Goal: Task Accomplishment & Management: Use online tool/utility

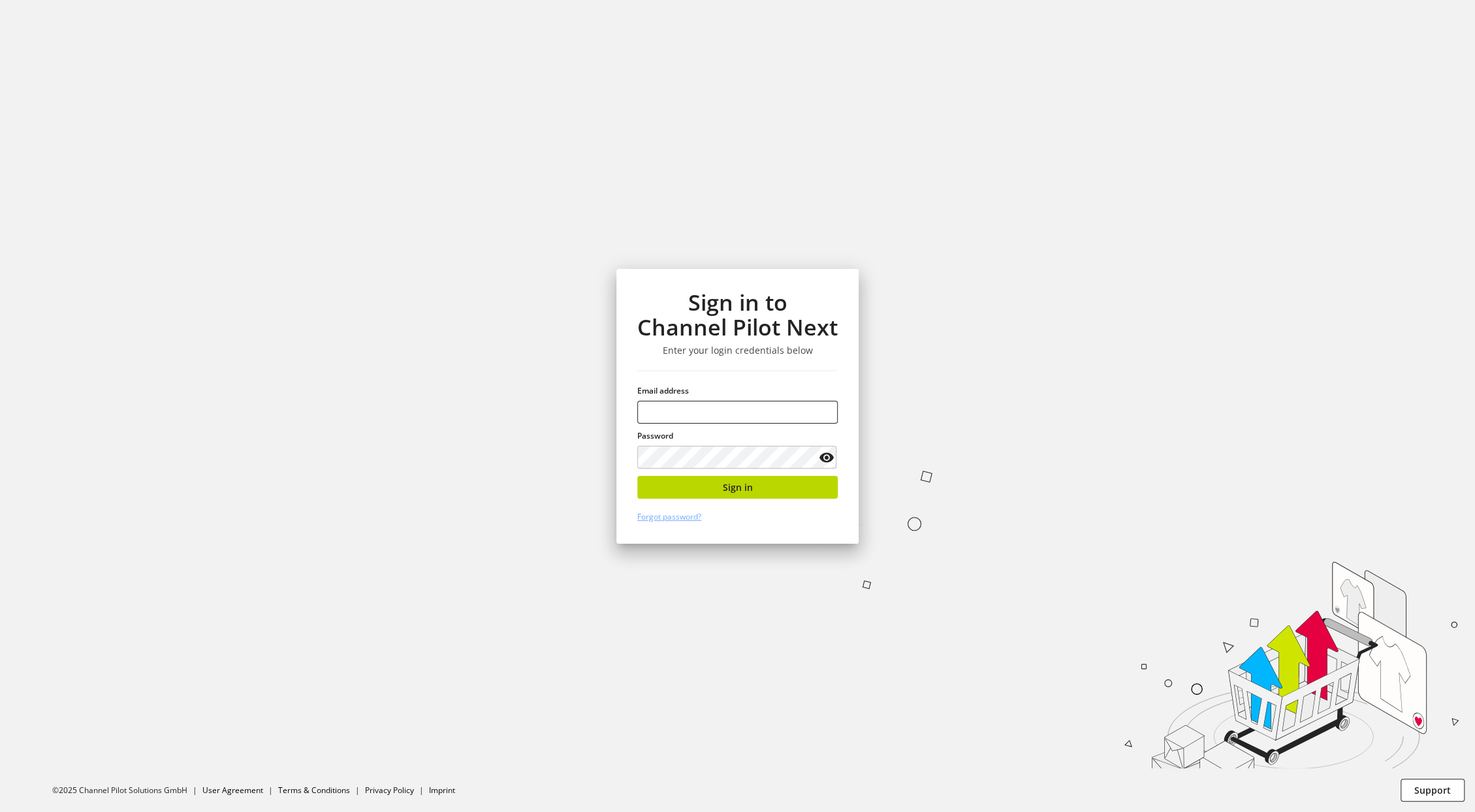
type input "**********"
click at [722, 491] on button "Sign in" at bounding box center [738, 487] width 201 height 23
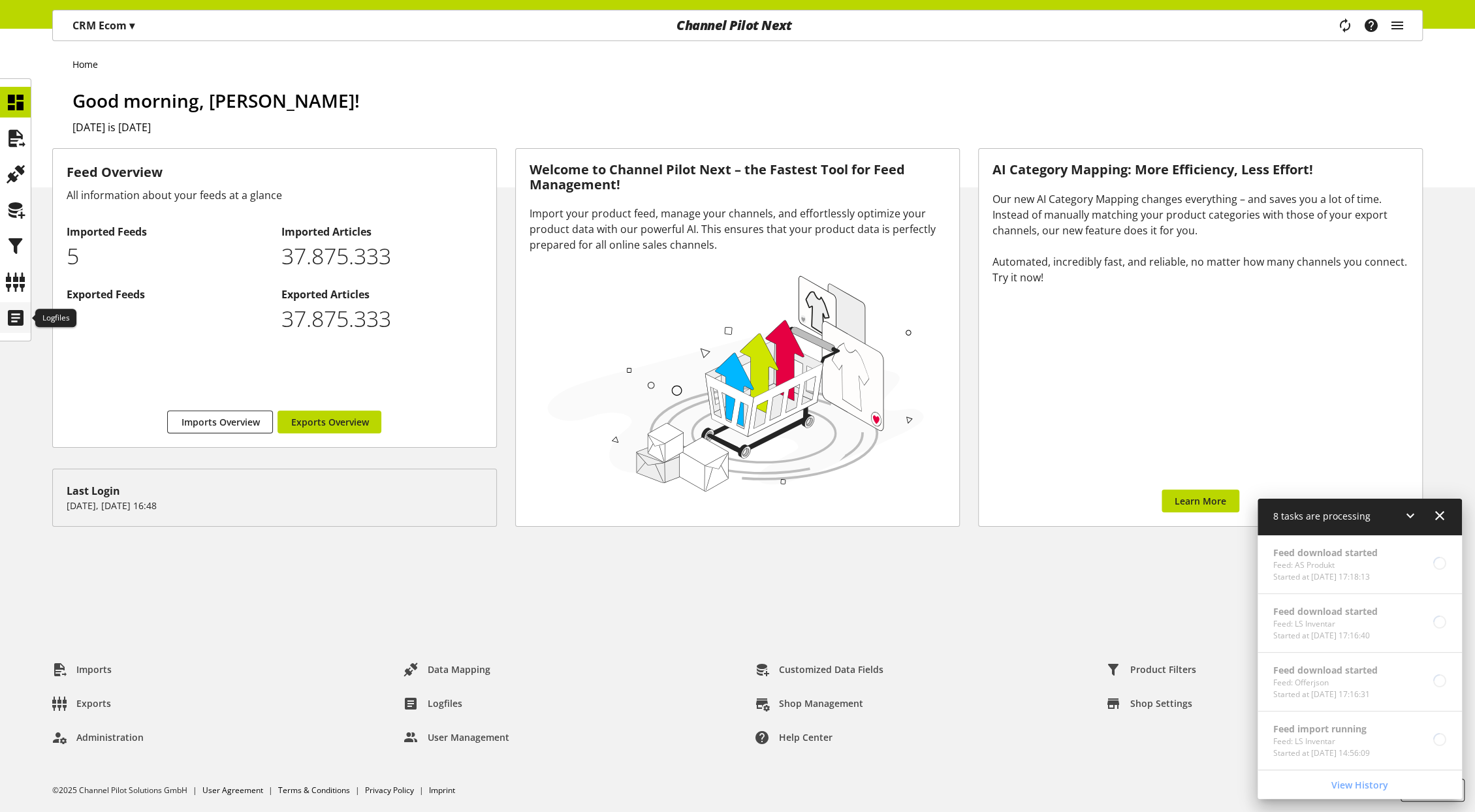
click at [11, 313] on icon at bounding box center [15, 317] width 21 height 26
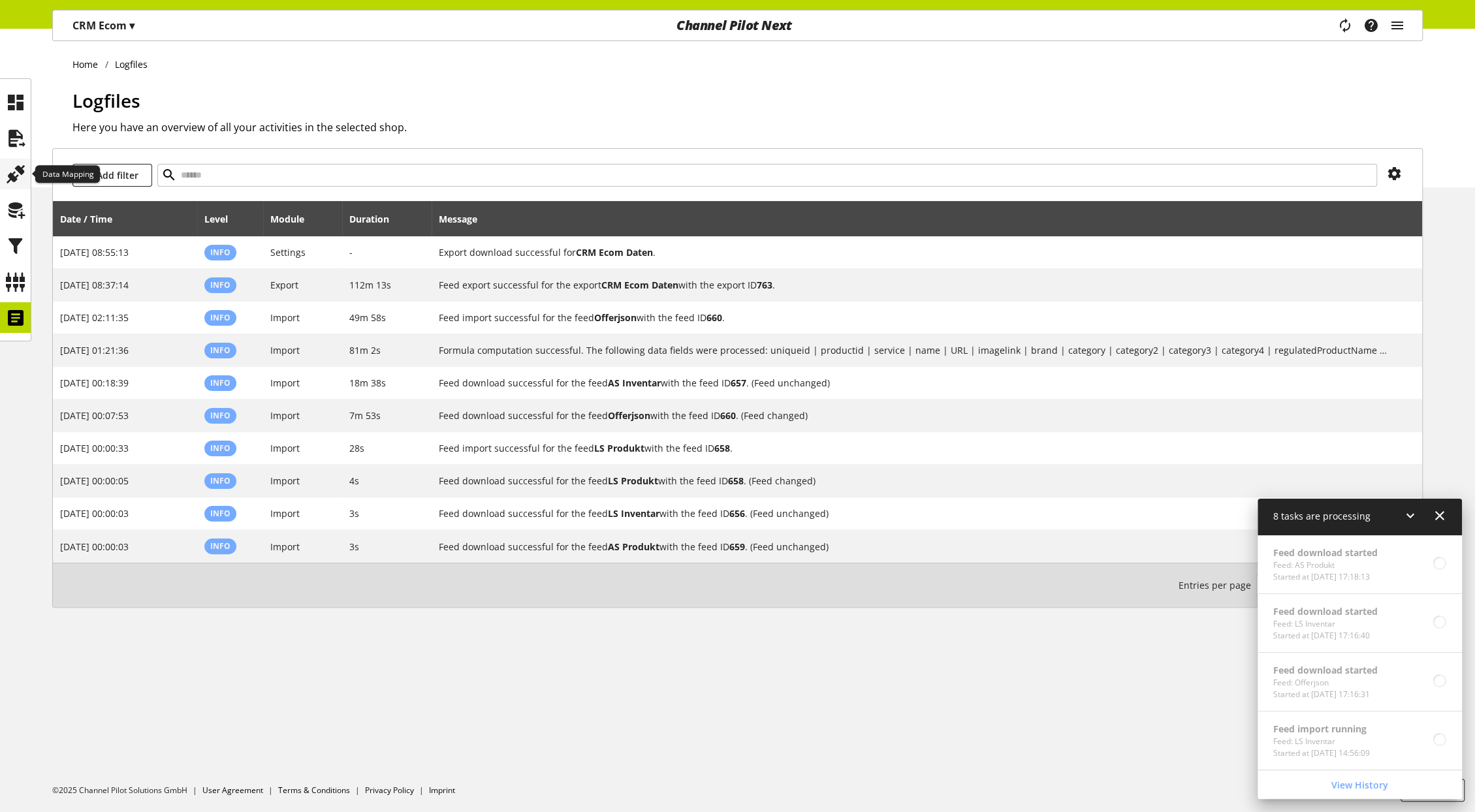
click at [16, 179] on icon at bounding box center [15, 174] width 21 height 26
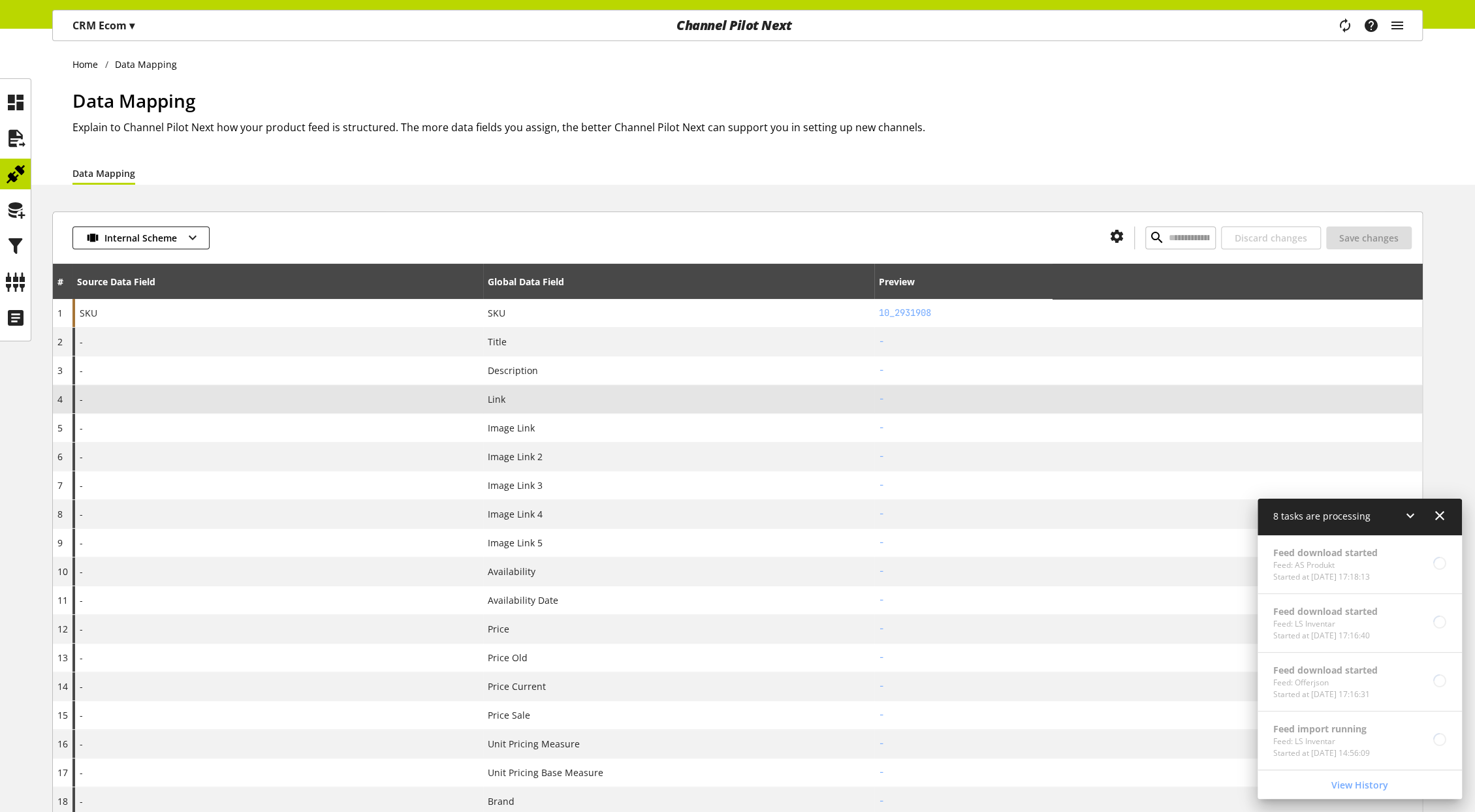
click at [177, 406] on div "-" at bounding box center [277, 399] width 410 height 28
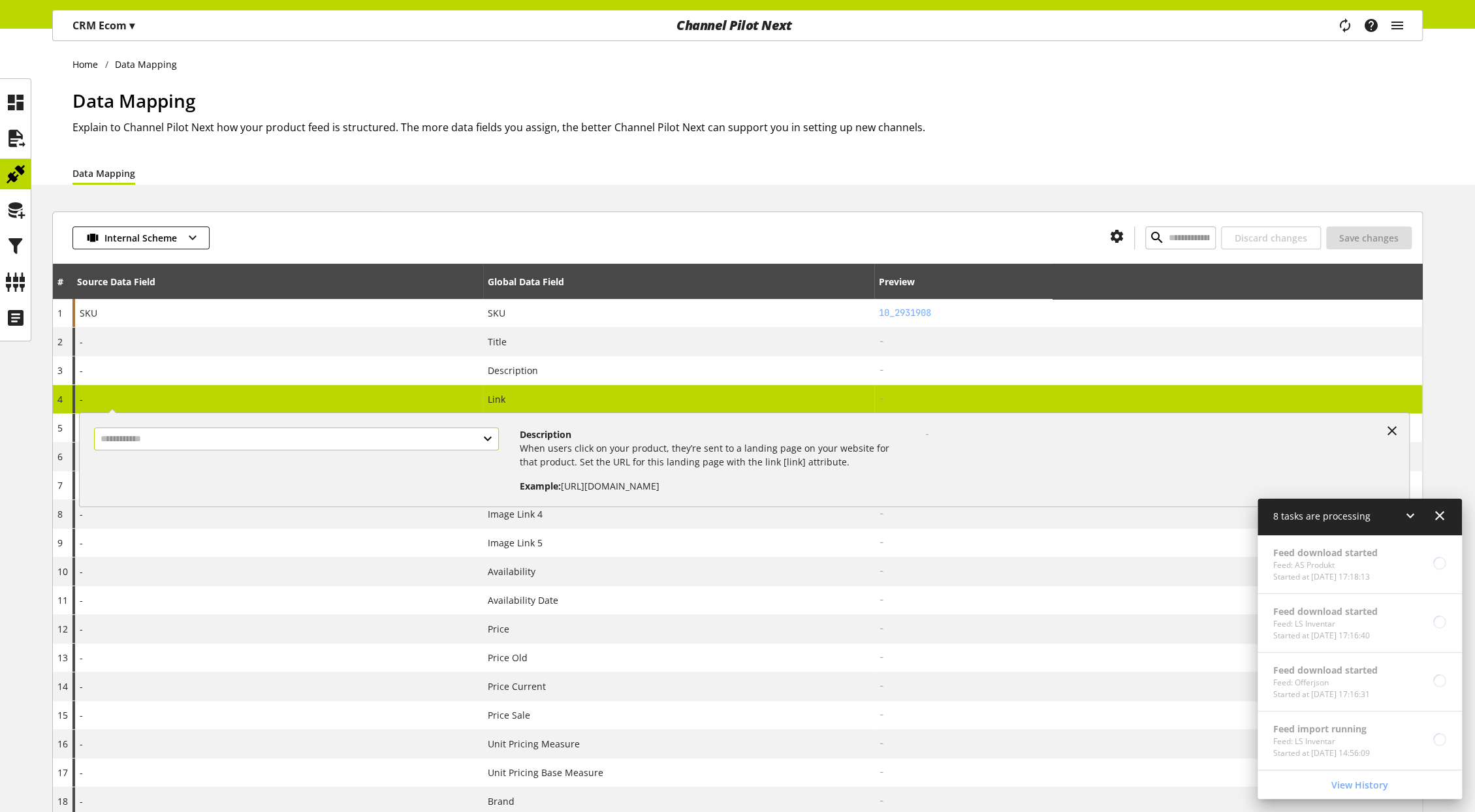
click at [204, 447] on input "text" at bounding box center [296, 439] width 405 height 23
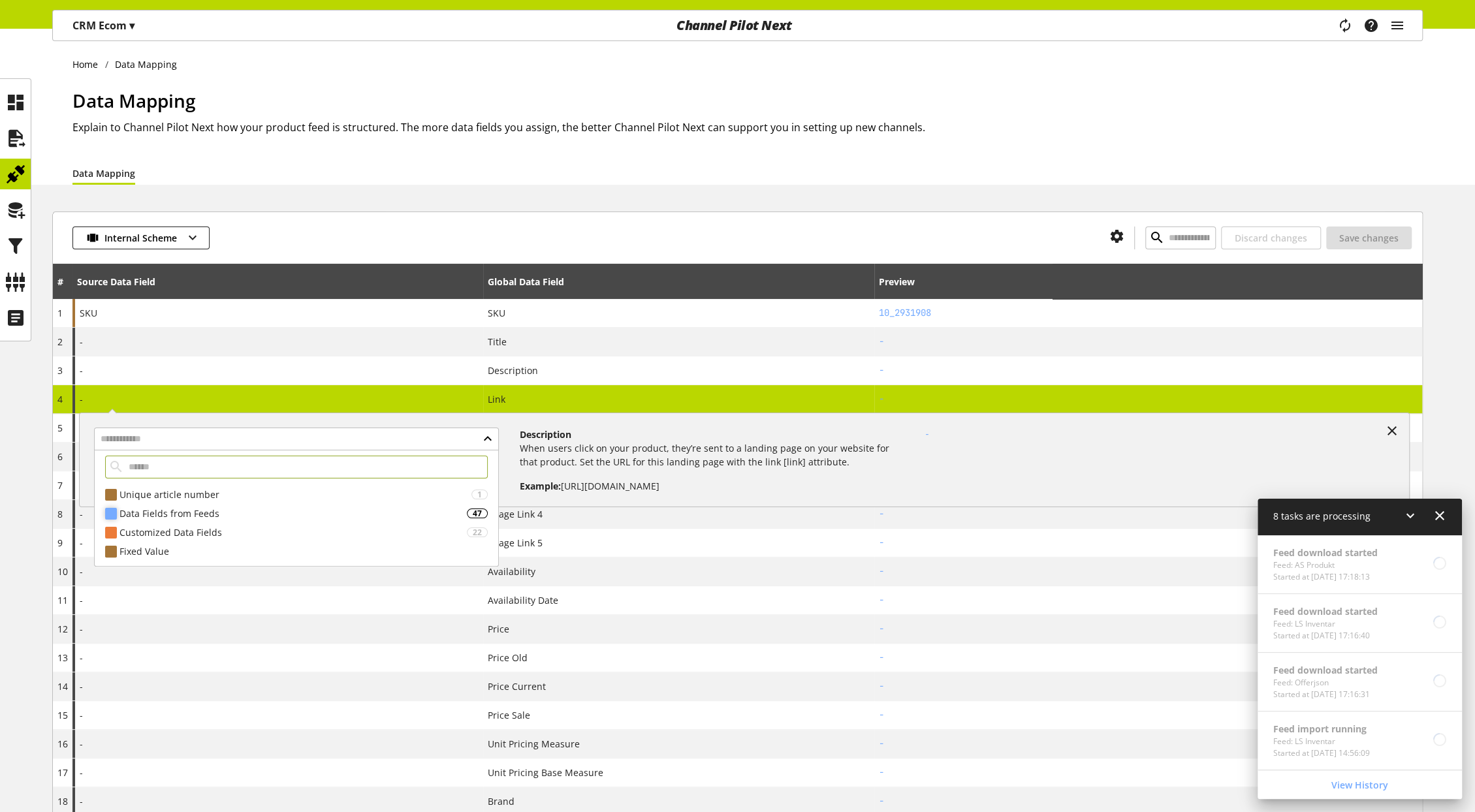
click at [198, 510] on div "Data Fields from Feeds" at bounding box center [293, 514] width 348 height 14
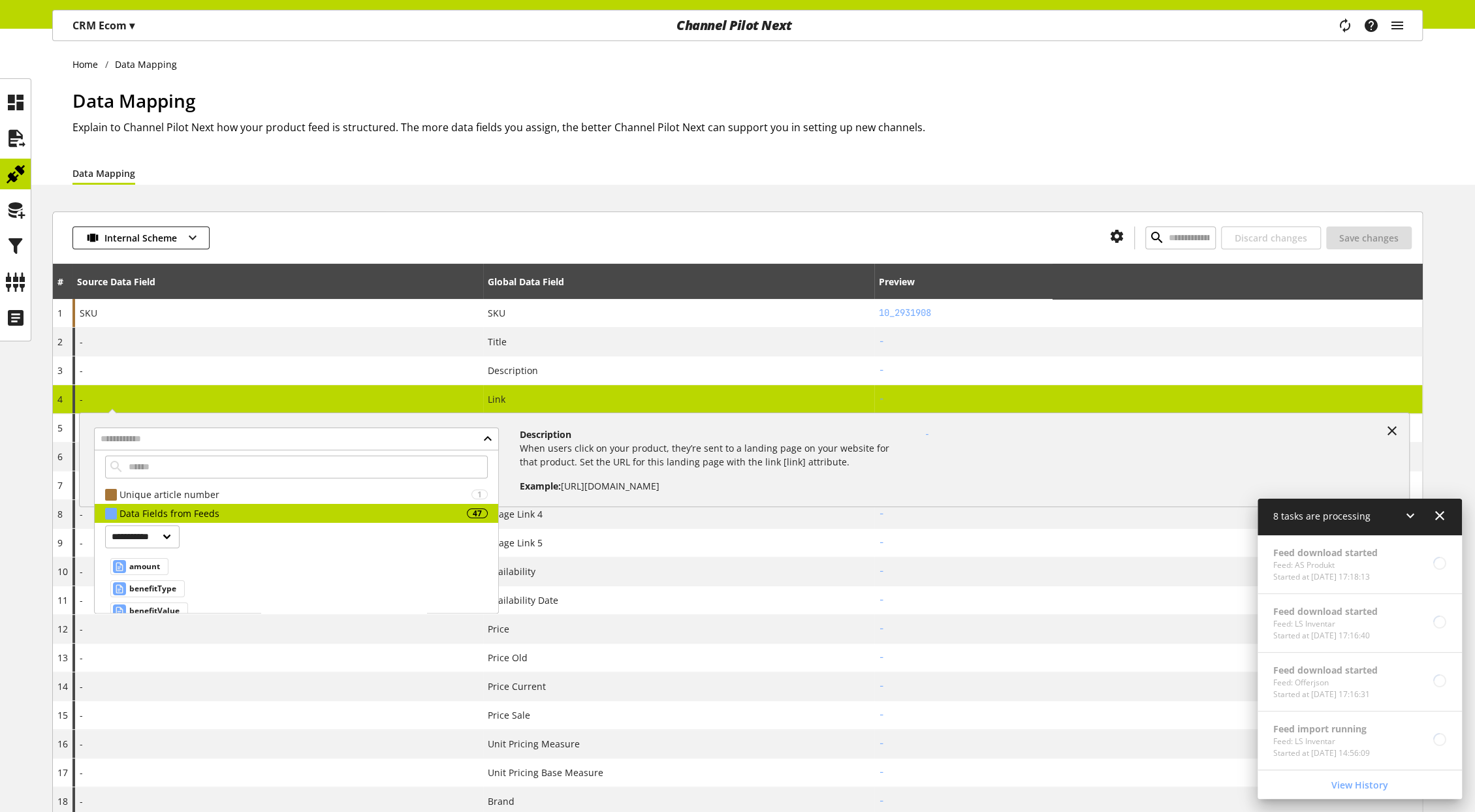
scroll to position [34, 0]
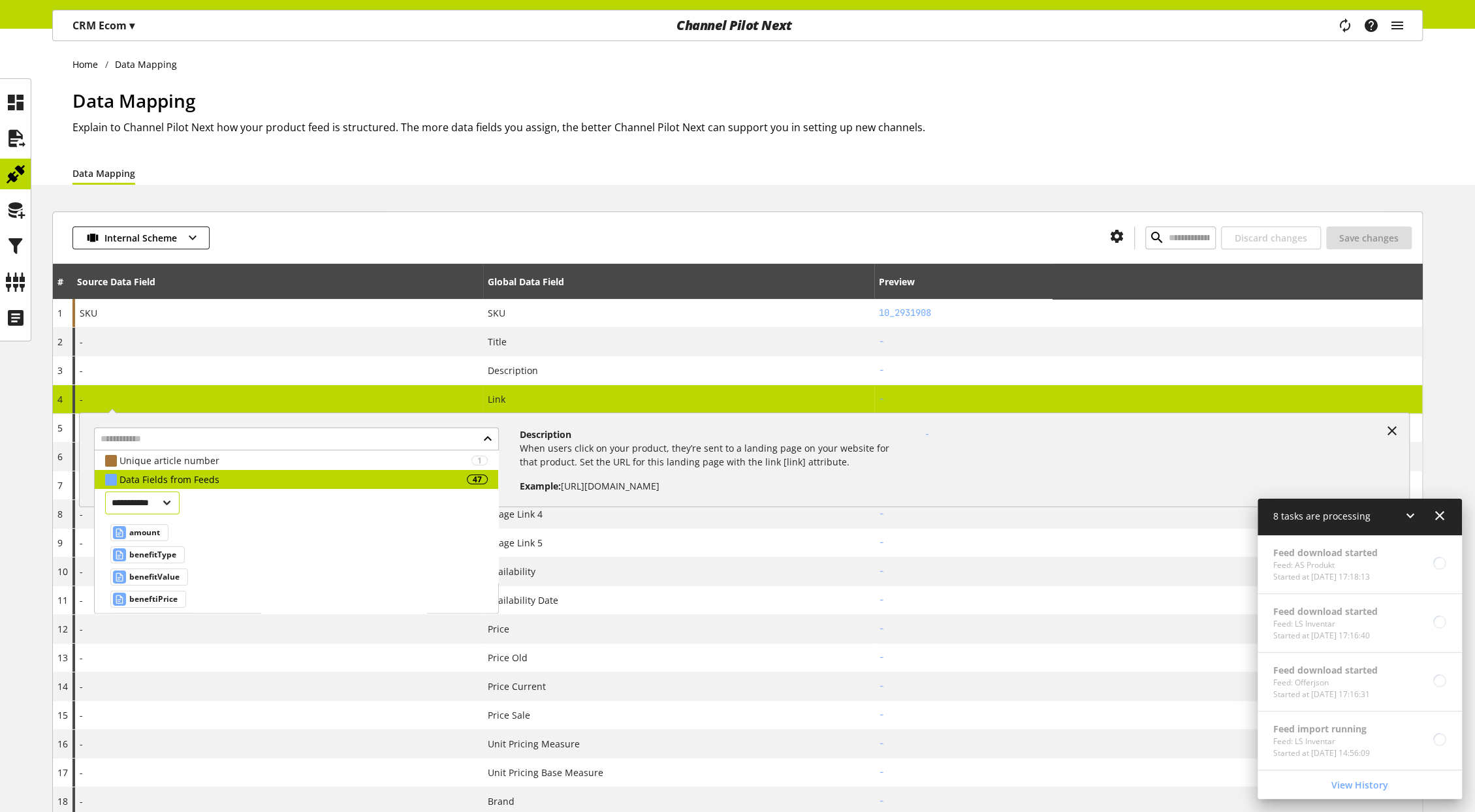
select select "***"
click at [105, 514] on select "**********" at bounding box center [142, 502] width 75 height 23
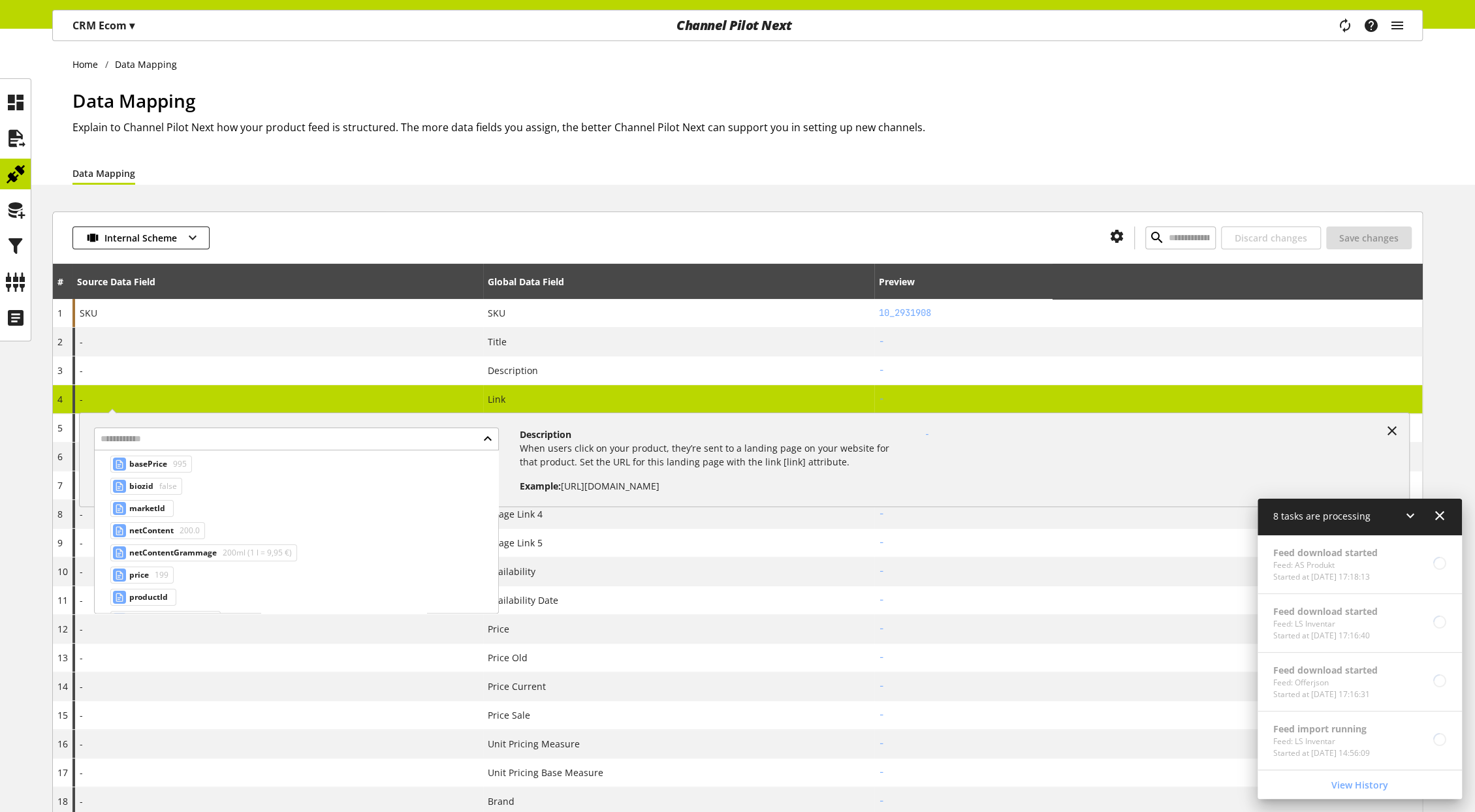
scroll to position [102, 0]
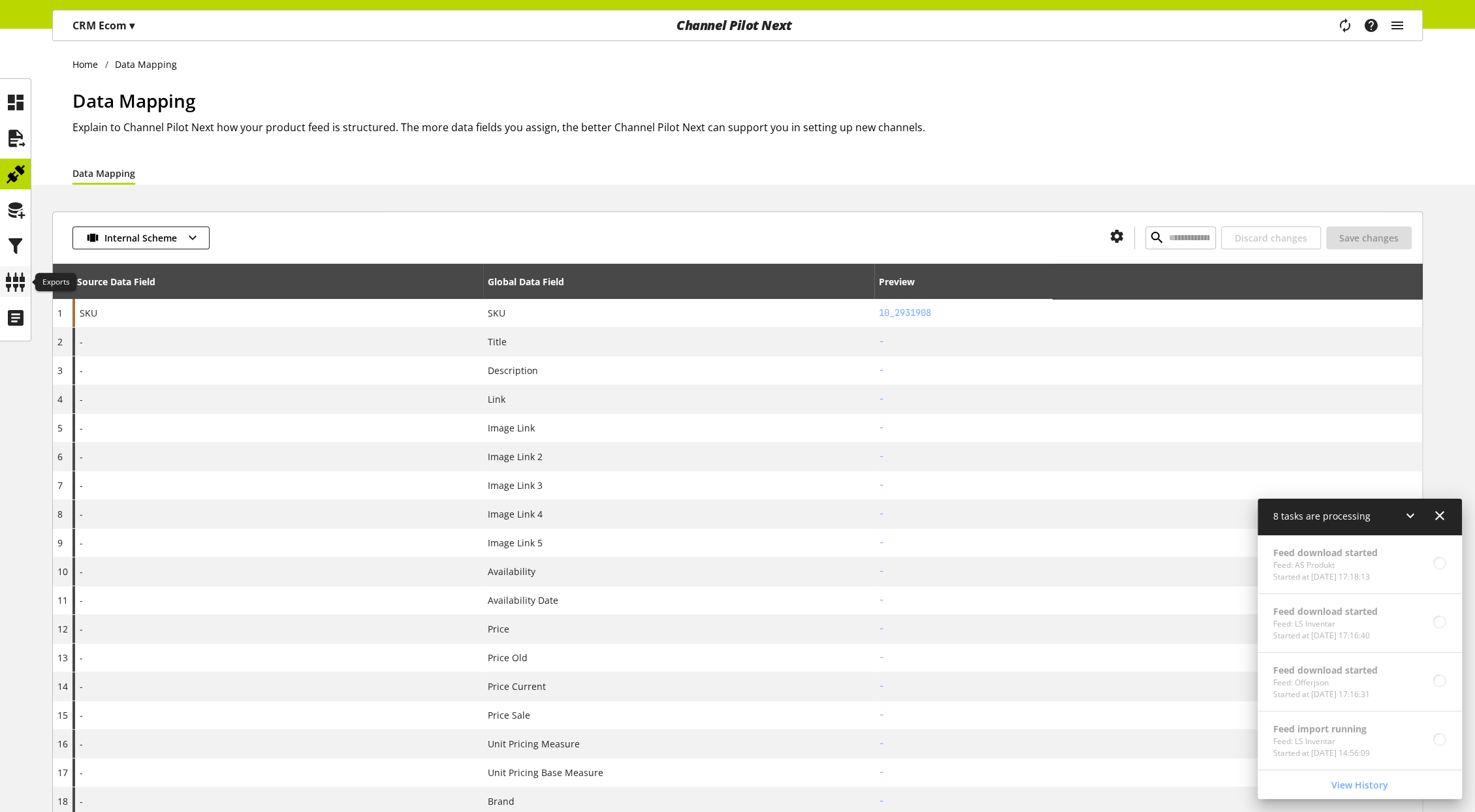
click at [17, 278] on icon at bounding box center [15, 282] width 21 height 26
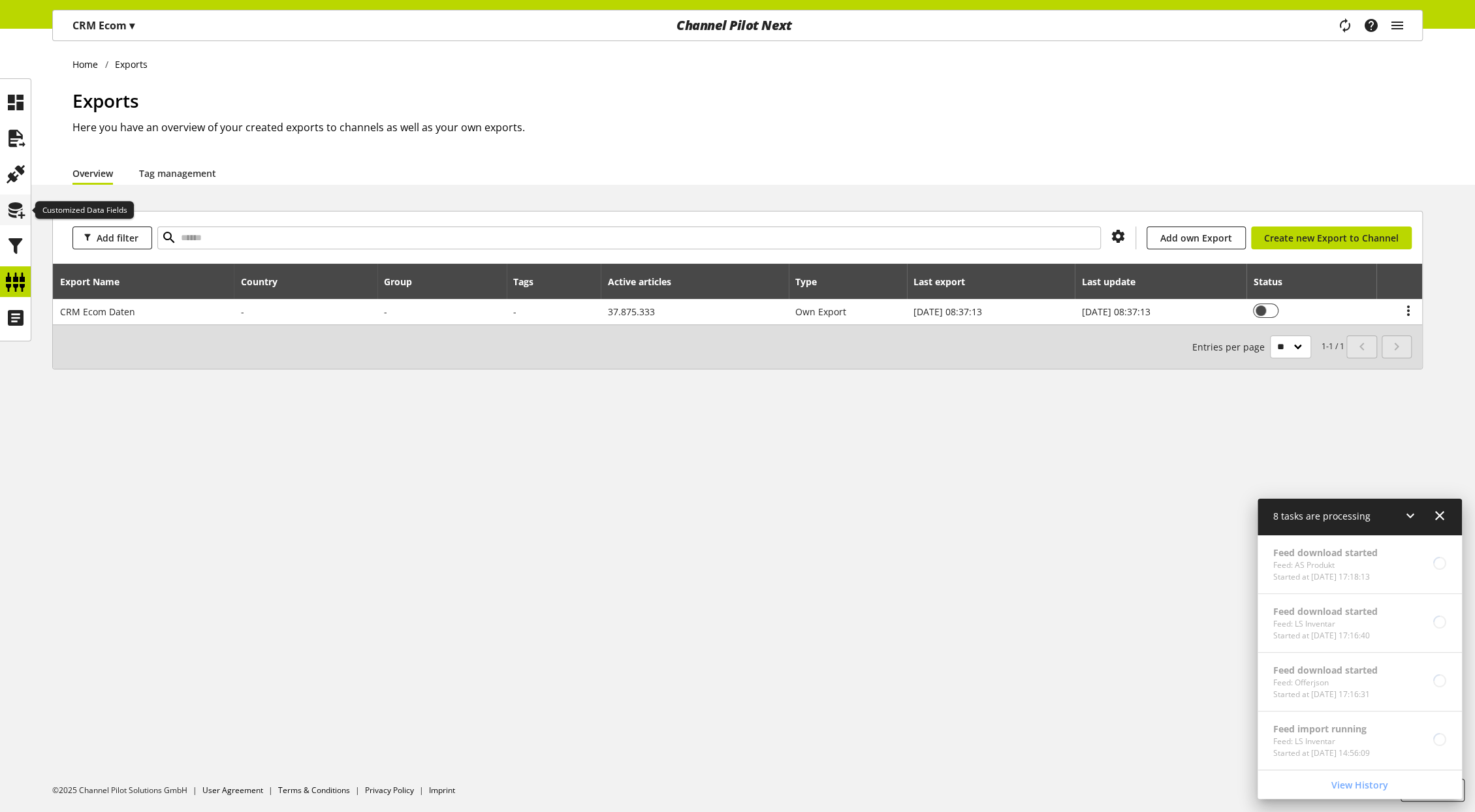
click at [19, 215] on icon at bounding box center [15, 210] width 21 height 26
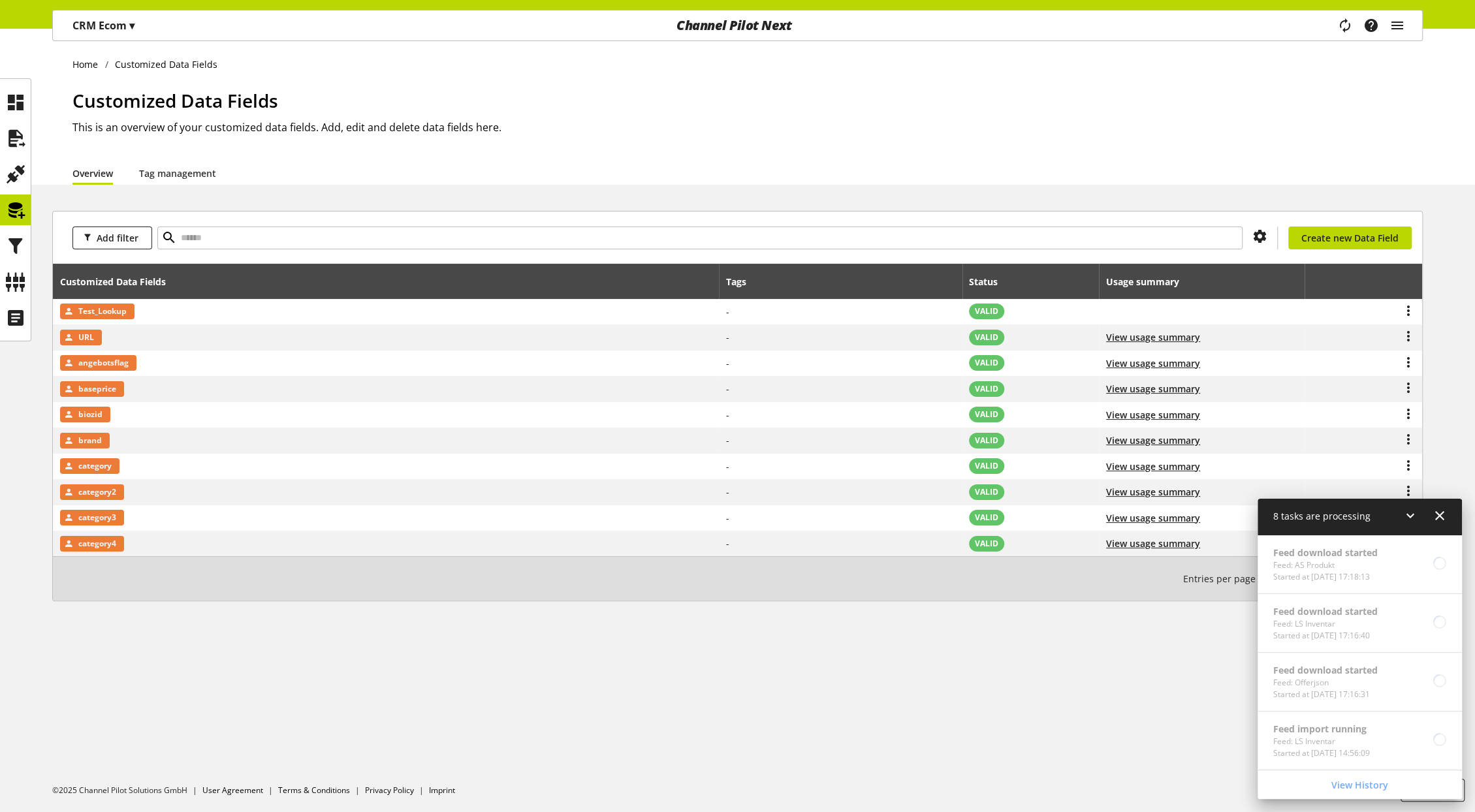
click at [1441, 516] on icon at bounding box center [1440, 515] width 15 height 23
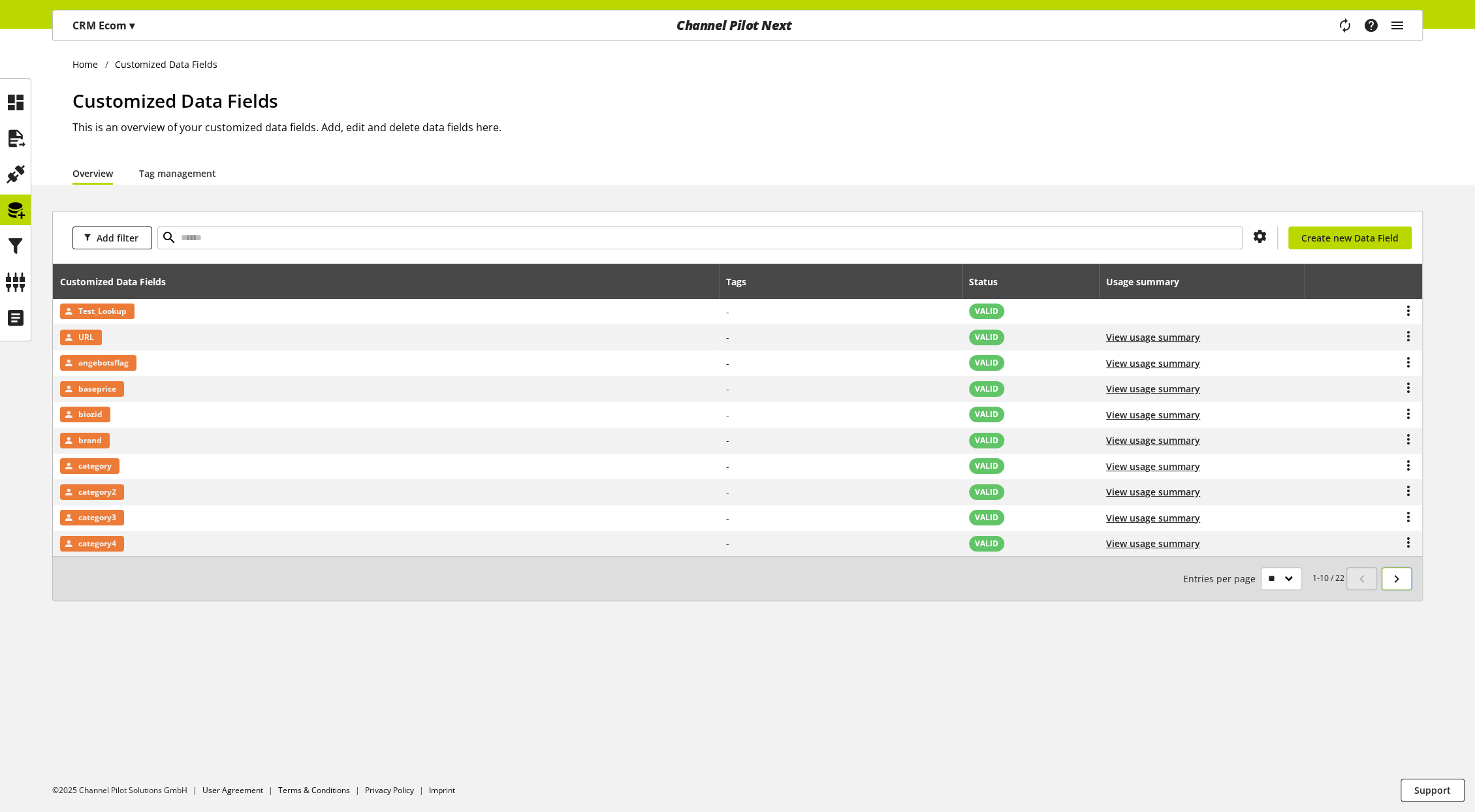
click at [1396, 573] on icon at bounding box center [1397, 578] width 15 height 23
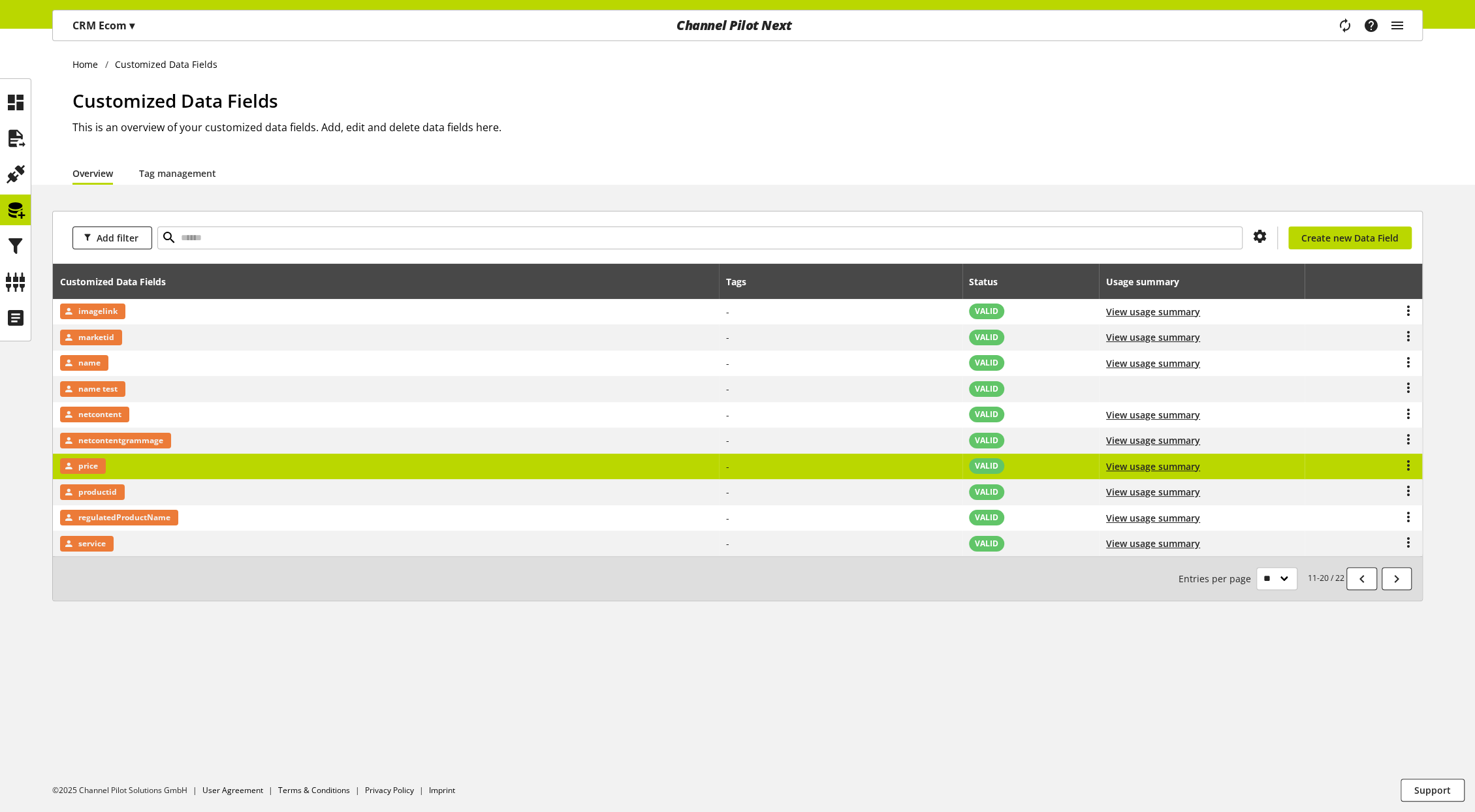
click at [296, 467] on td "price" at bounding box center [386, 466] width 666 height 26
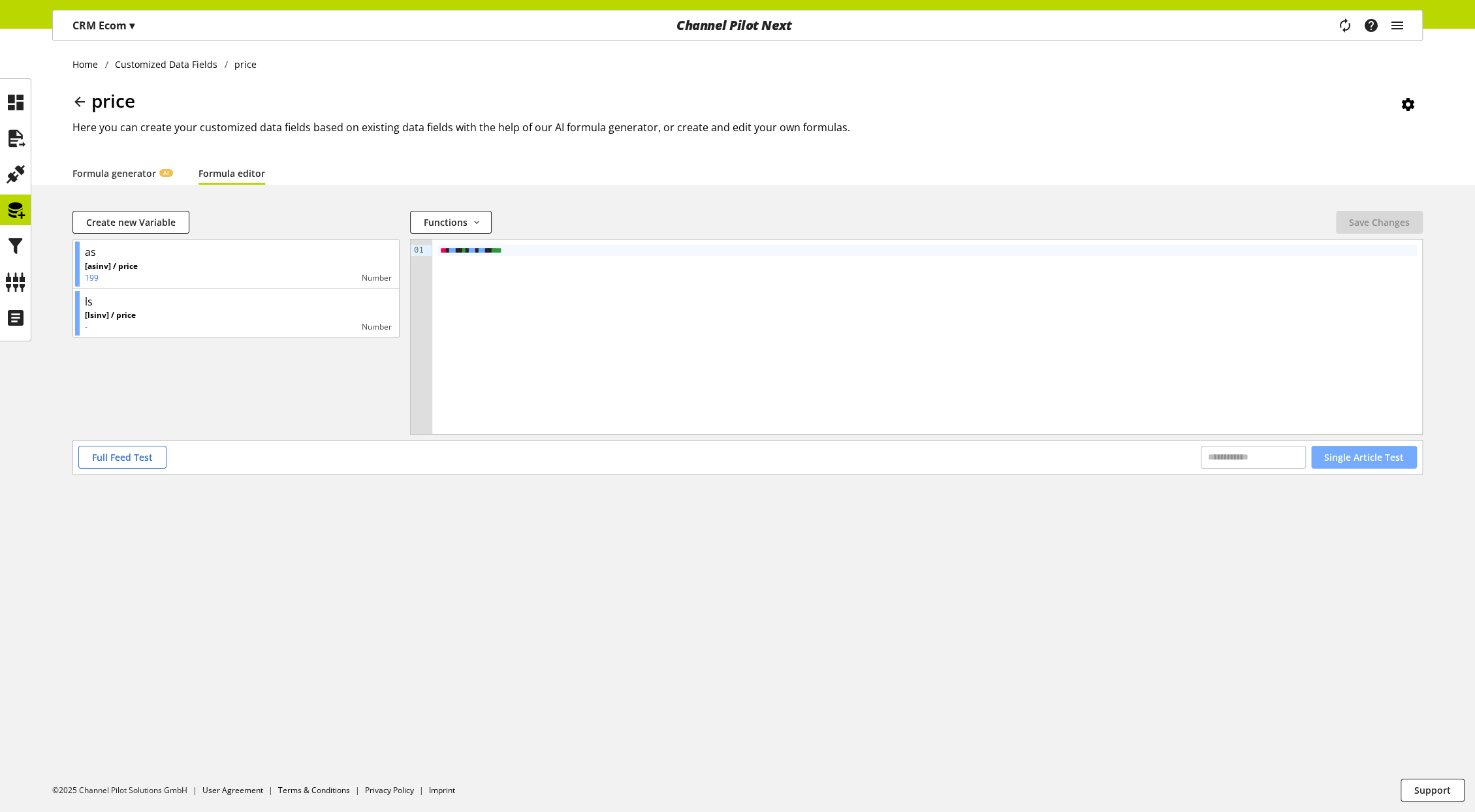
click at [1346, 462] on span "Single Article Test" at bounding box center [1364, 458] width 80 height 14
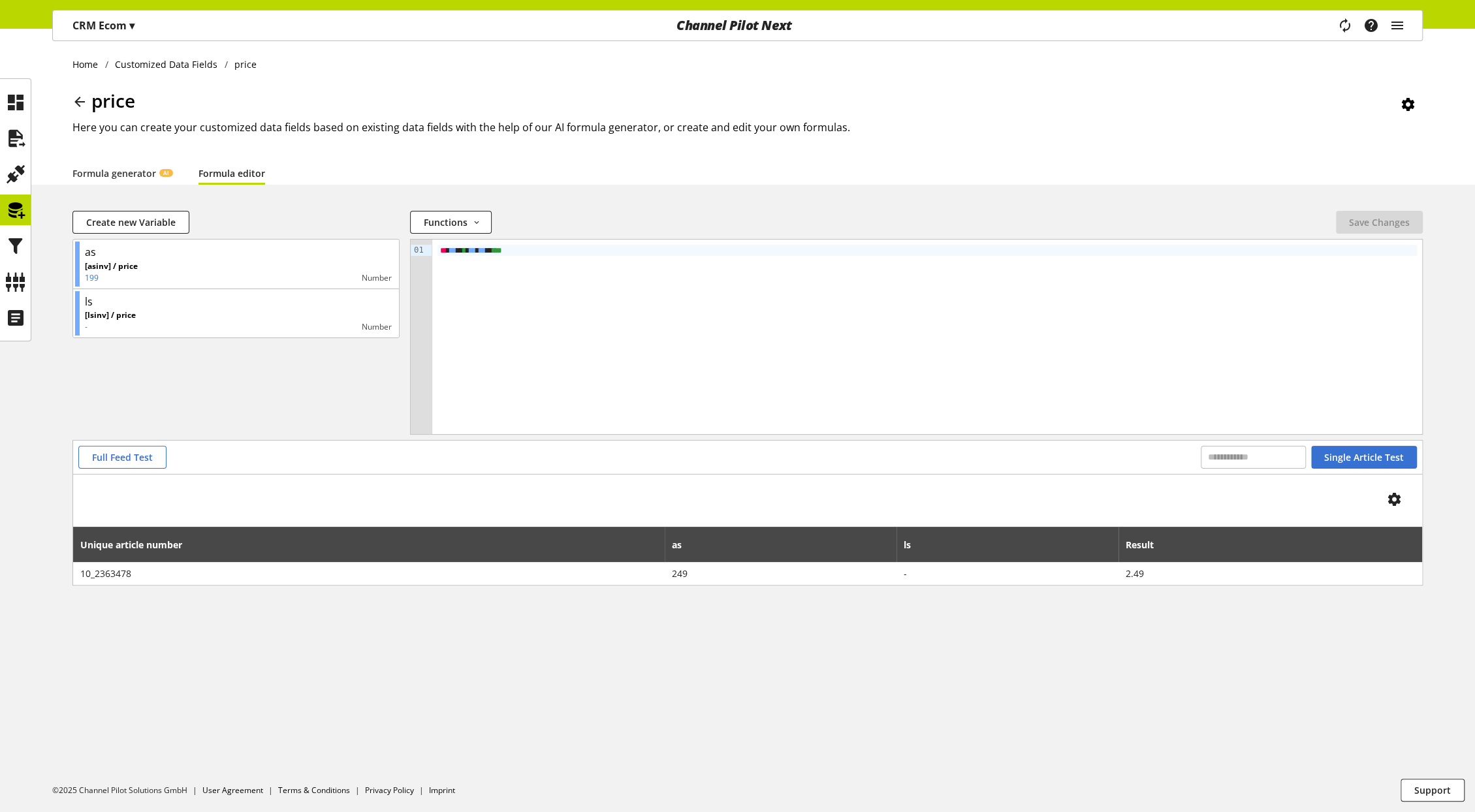
click at [78, 102] on icon at bounding box center [79, 102] width 15 height 23
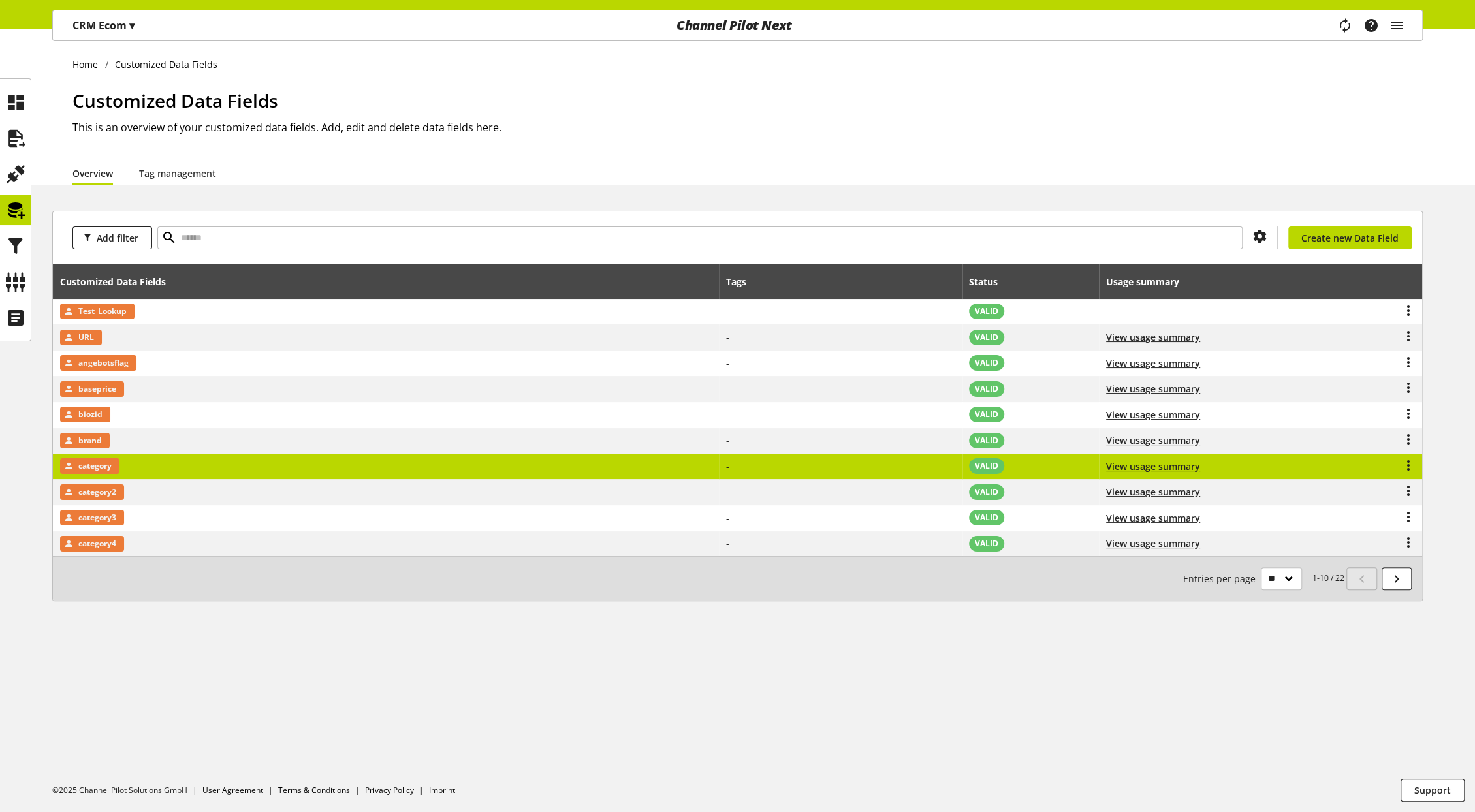
click at [257, 472] on td "category" at bounding box center [386, 466] width 666 height 26
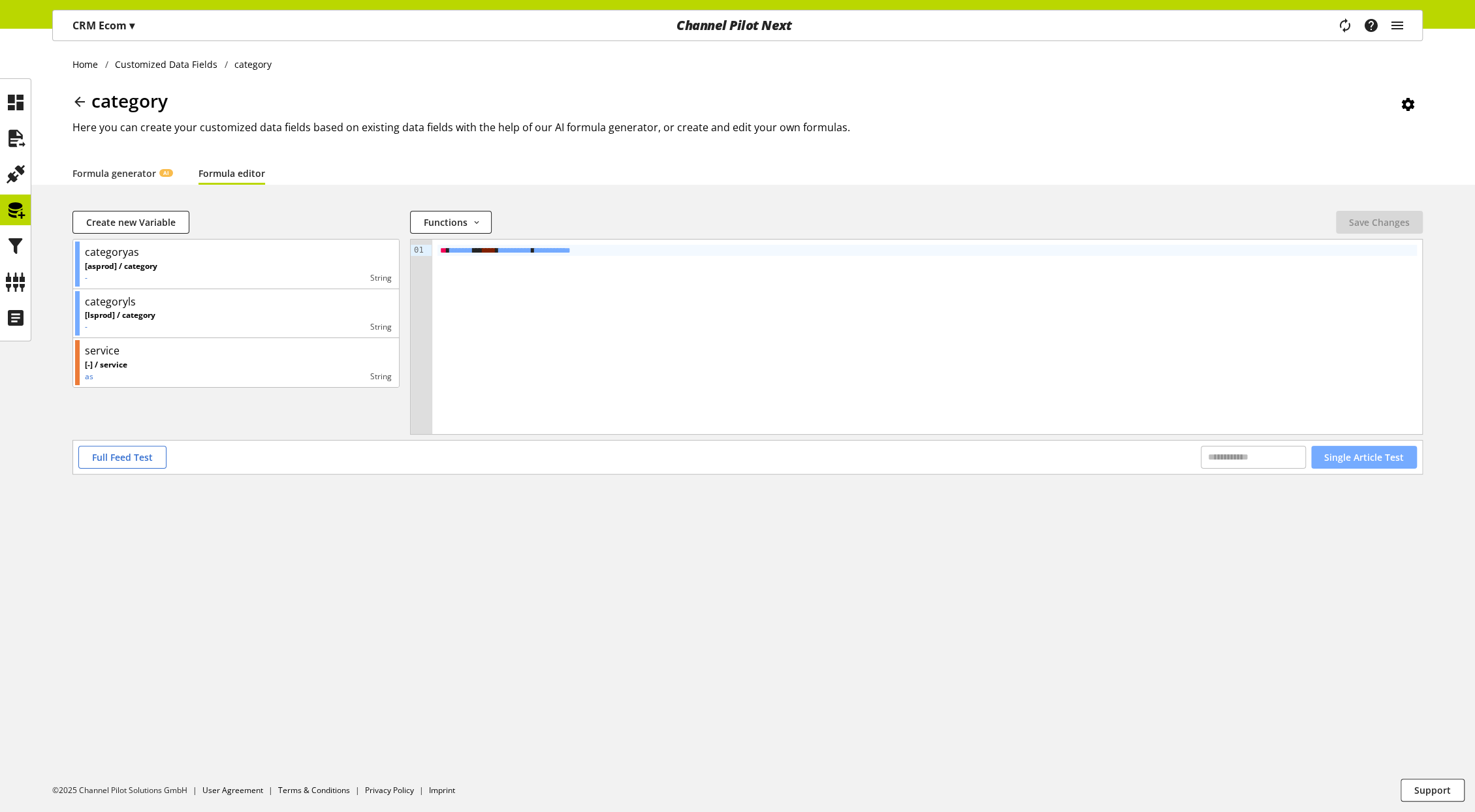
click at [1343, 460] on span "Single Article Test" at bounding box center [1364, 458] width 80 height 14
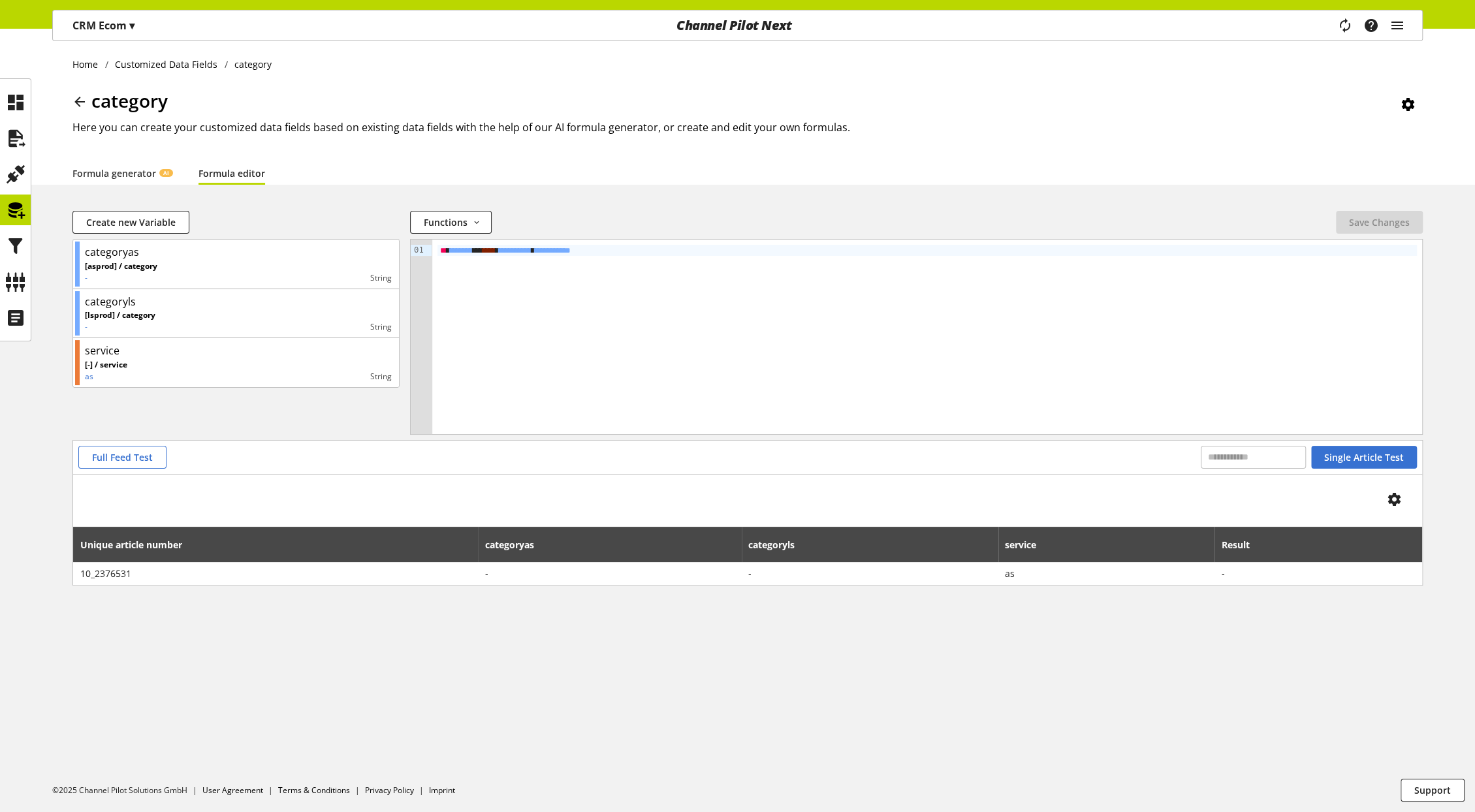
click at [82, 103] on icon at bounding box center [79, 102] width 15 height 23
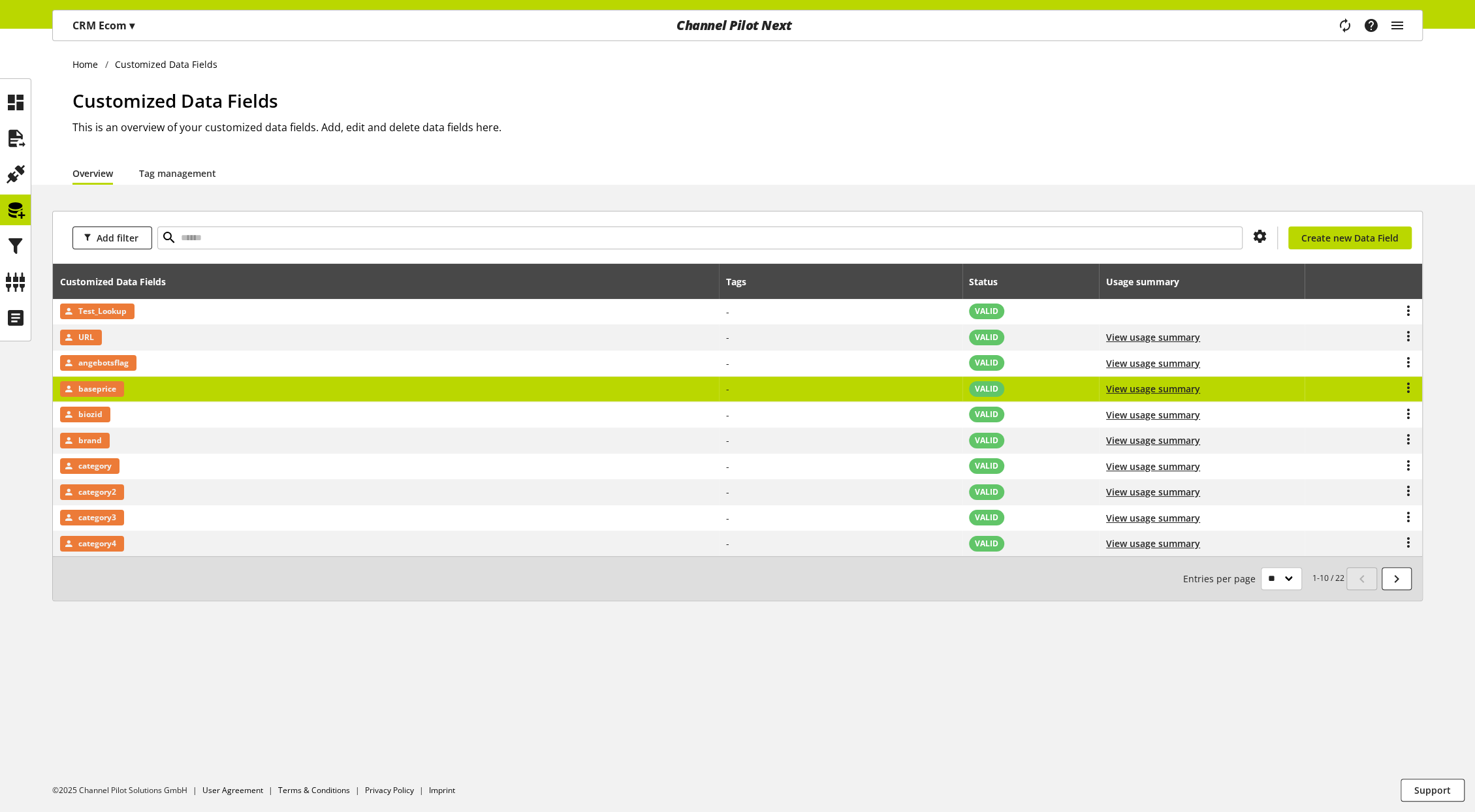
click at [285, 394] on td "baseprice" at bounding box center [386, 390] width 666 height 26
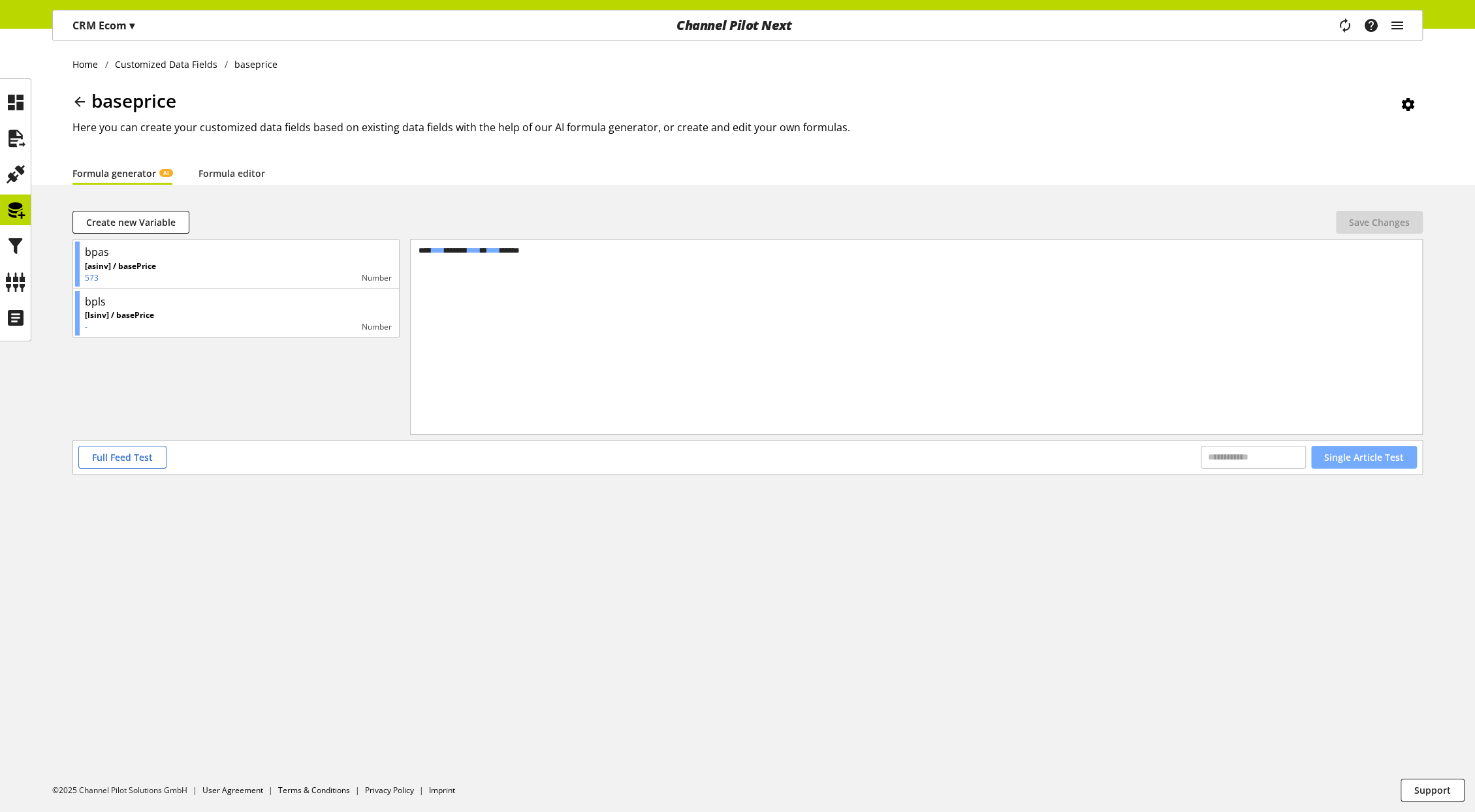
click at [1336, 461] on span "Single Article Test" at bounding box center [1364, 458] width 80 height 14
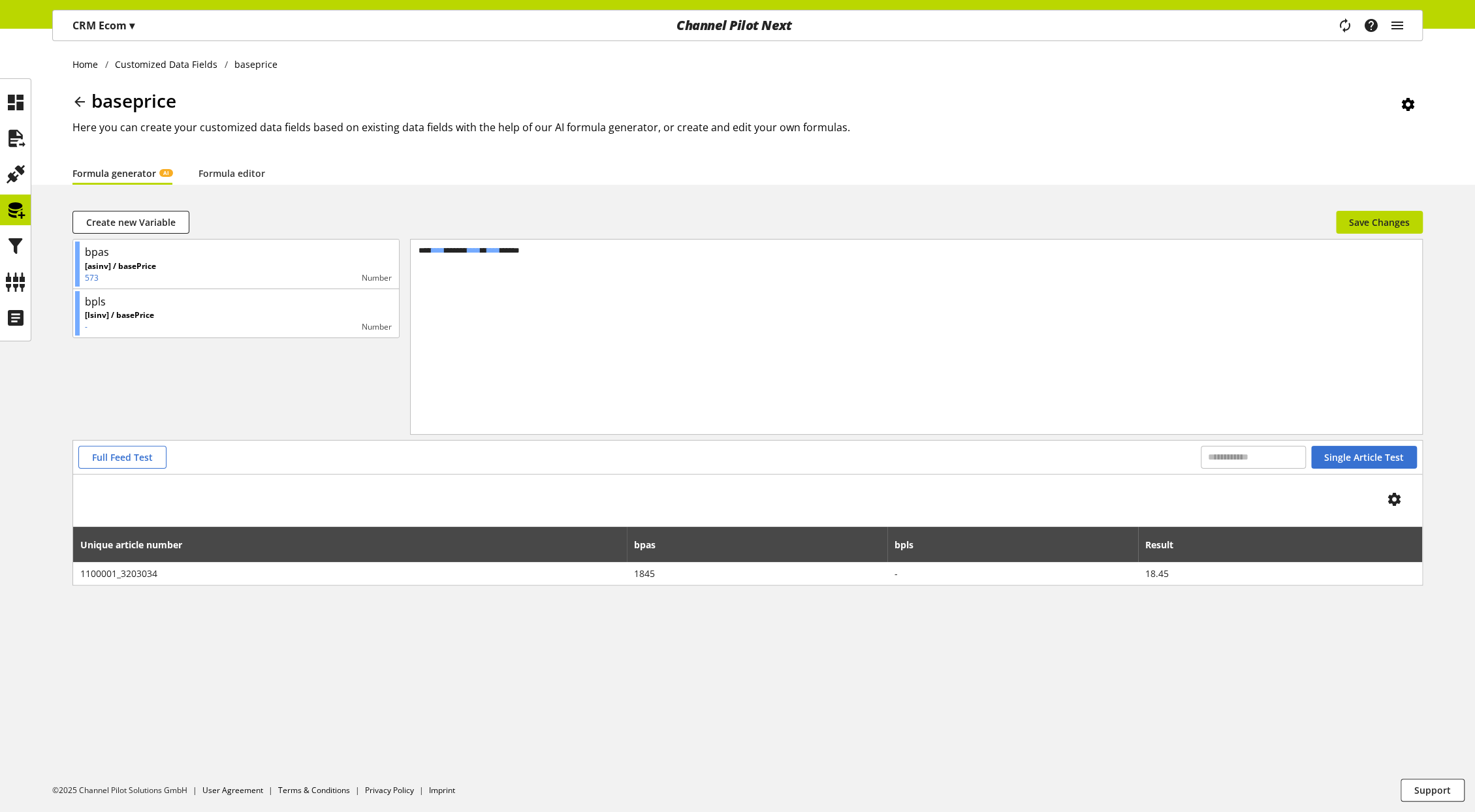
click at [79, 106] on icon at bounding box center [79, 102] width 15 height 23
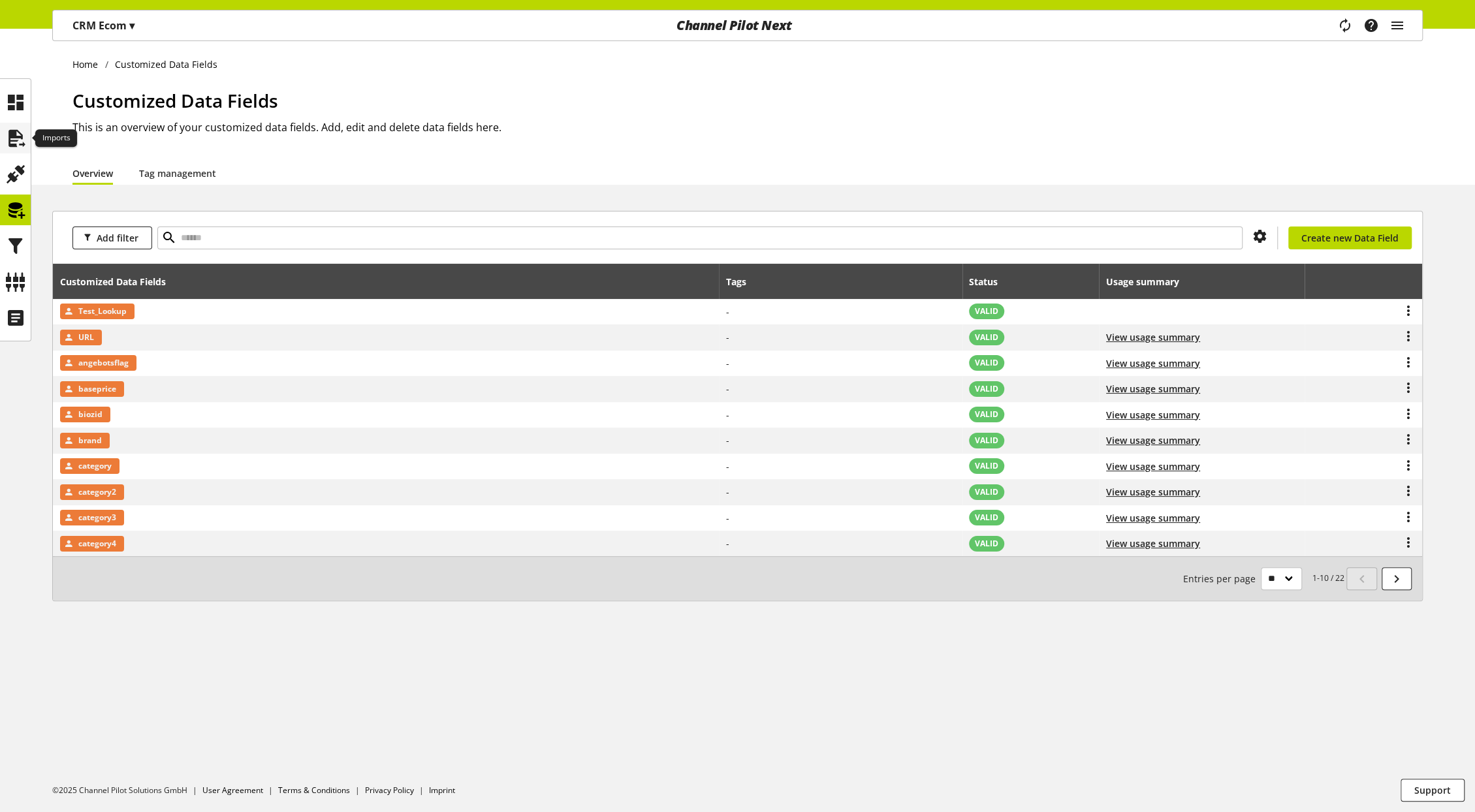
click at [15, 149] on icon at bounding box center [15, 138] width 21 height 26
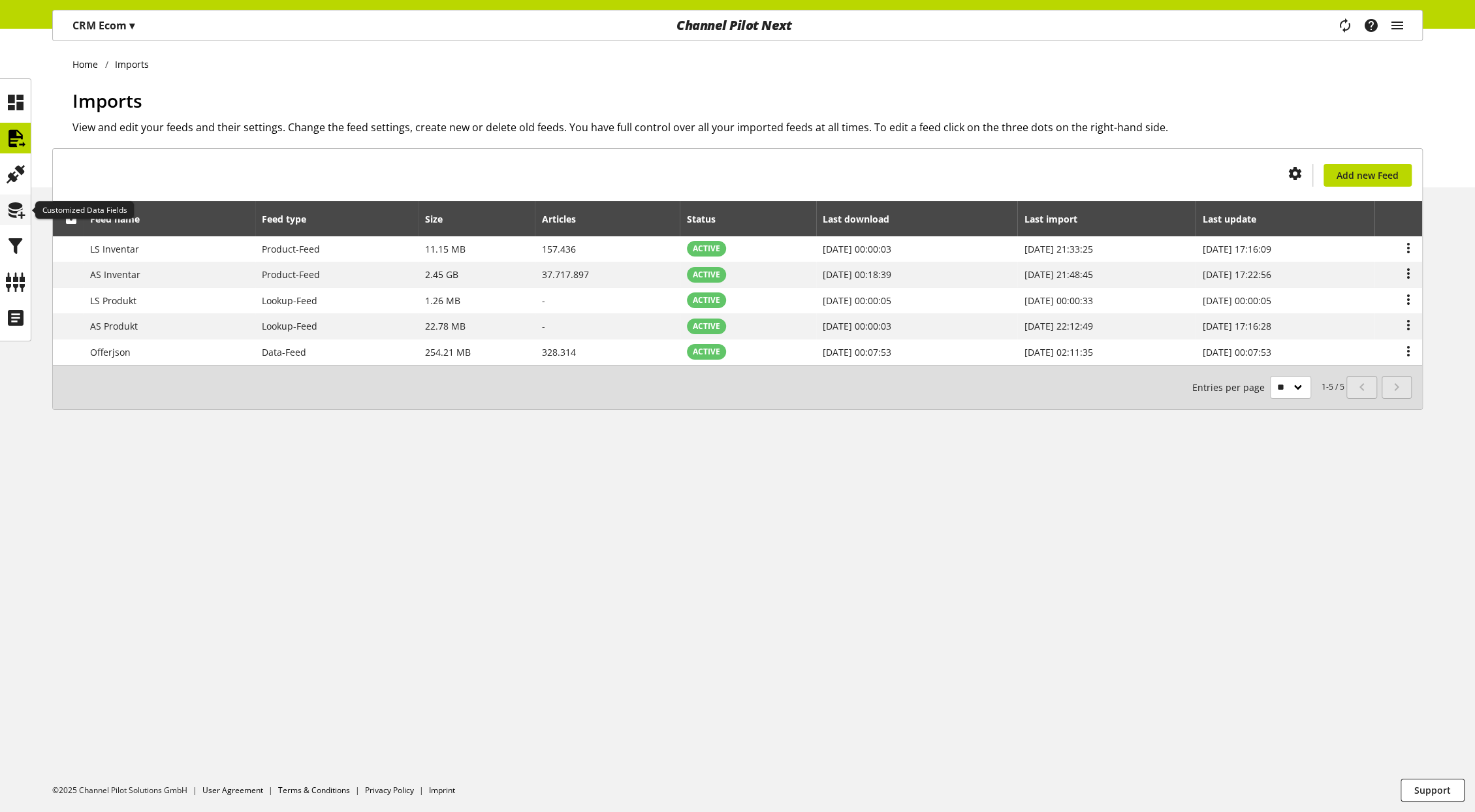
click at [17, 212] on icon at bounding box center [15, 210] width 21 height 26
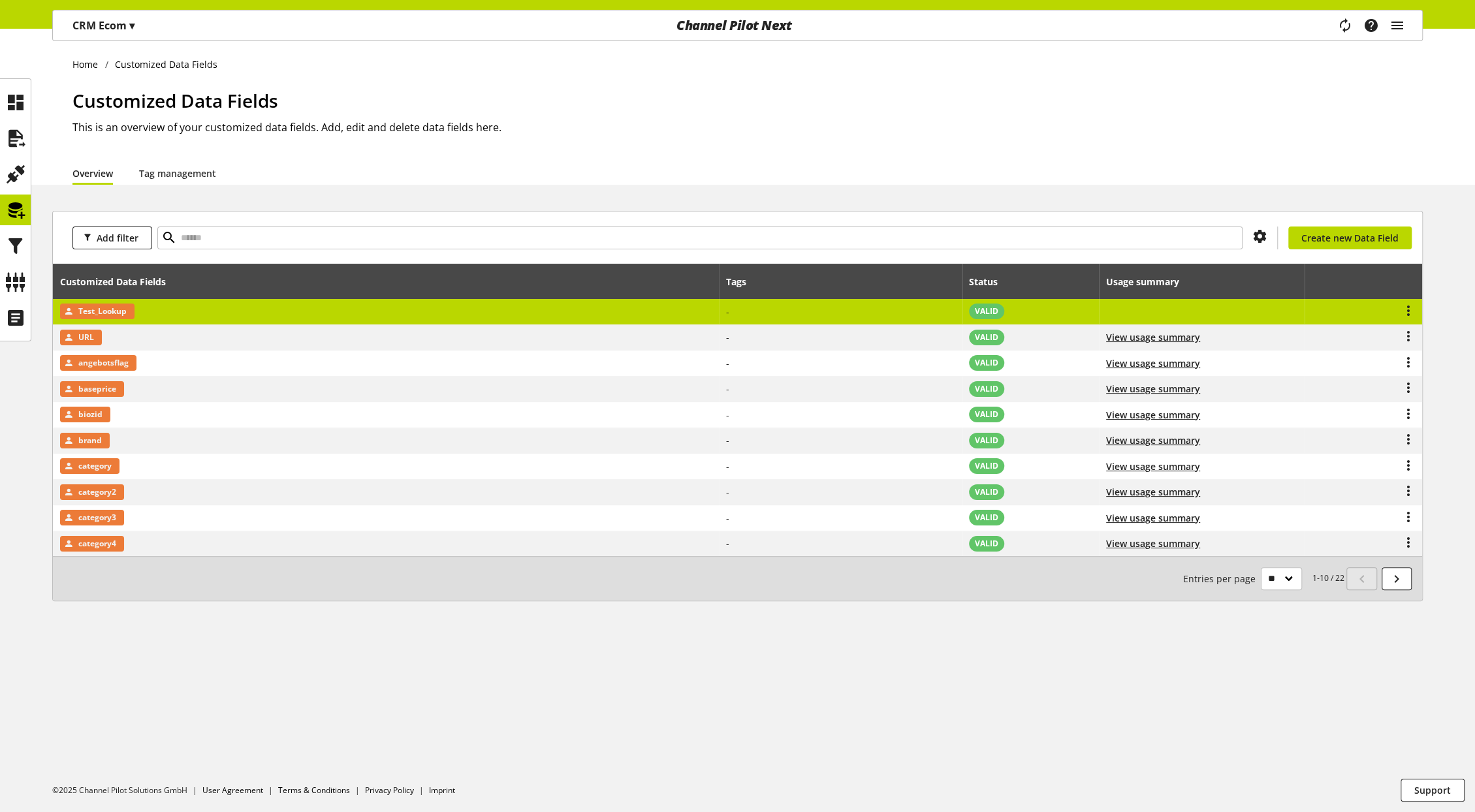
click at [166, 311] on td "Test_Lookup" at bounding box center [386, 312] width 666 height 26
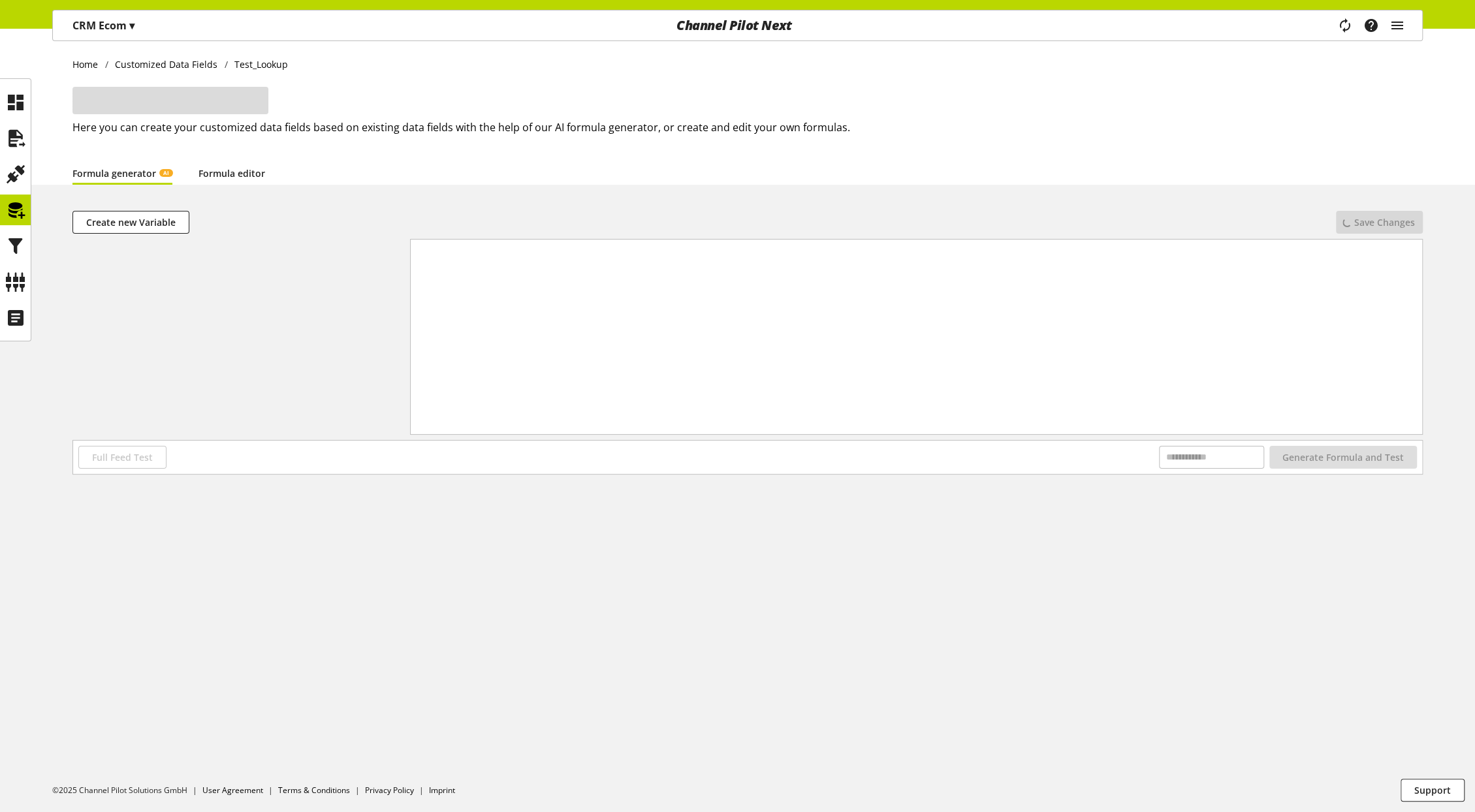
click at [219, 167] on link "Formula editor" at bounding box center [231, 174] width 66 height 14
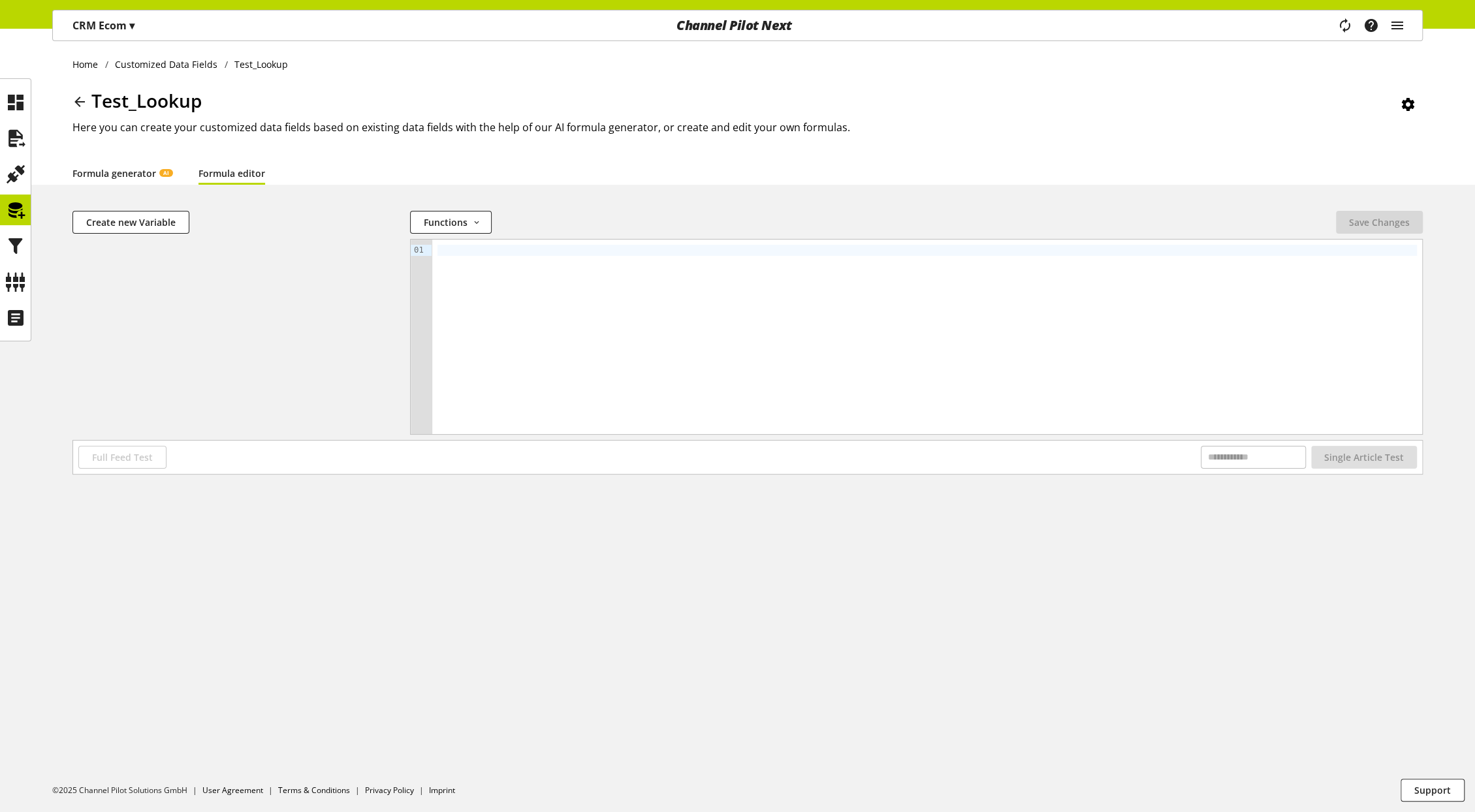
click at [133, 177] on link "Formula generator AI" at bounding box center [122, 174] width 100 height 14
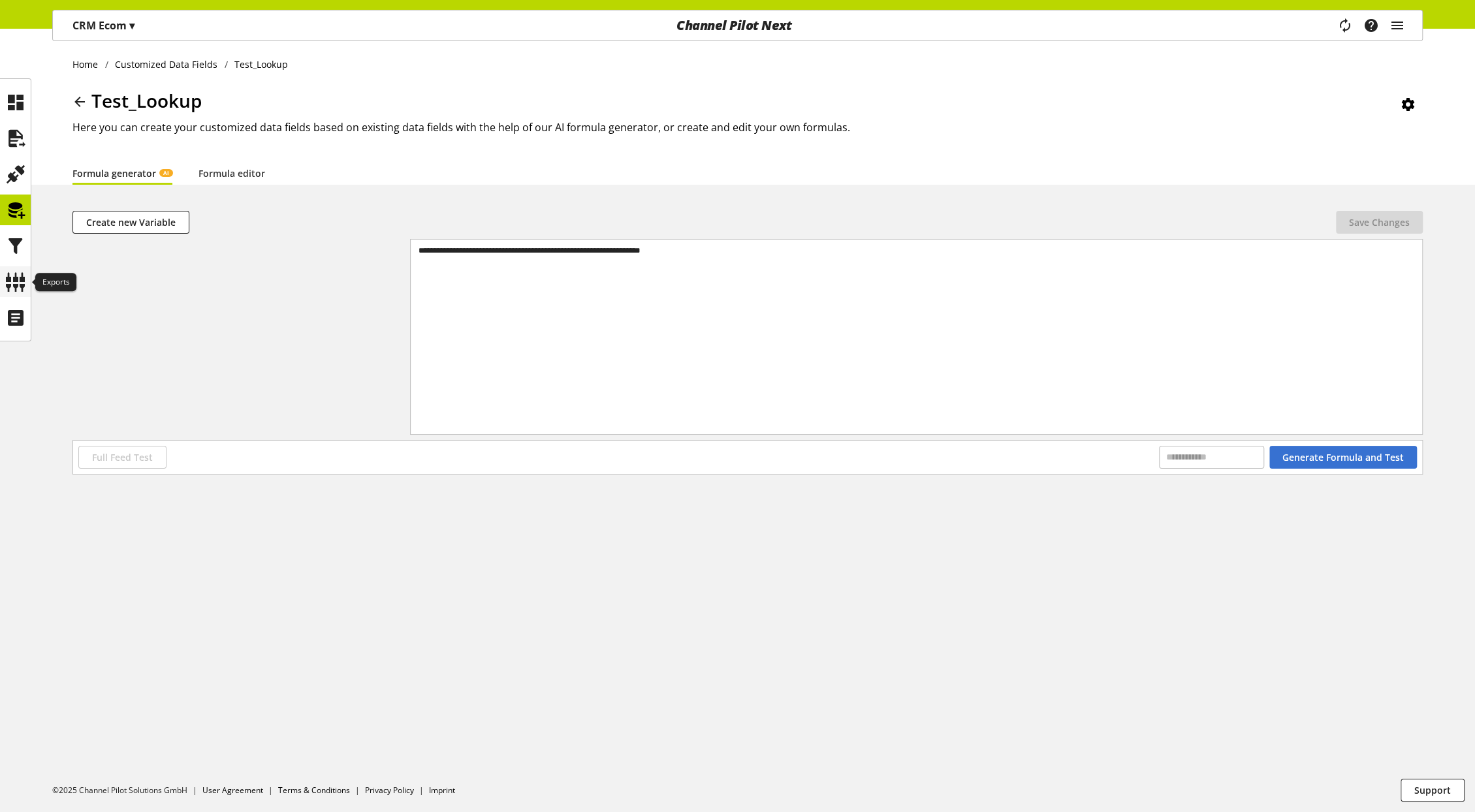
click at [8, 292] on icon at bounding box center [15, 282] width 21 height 26
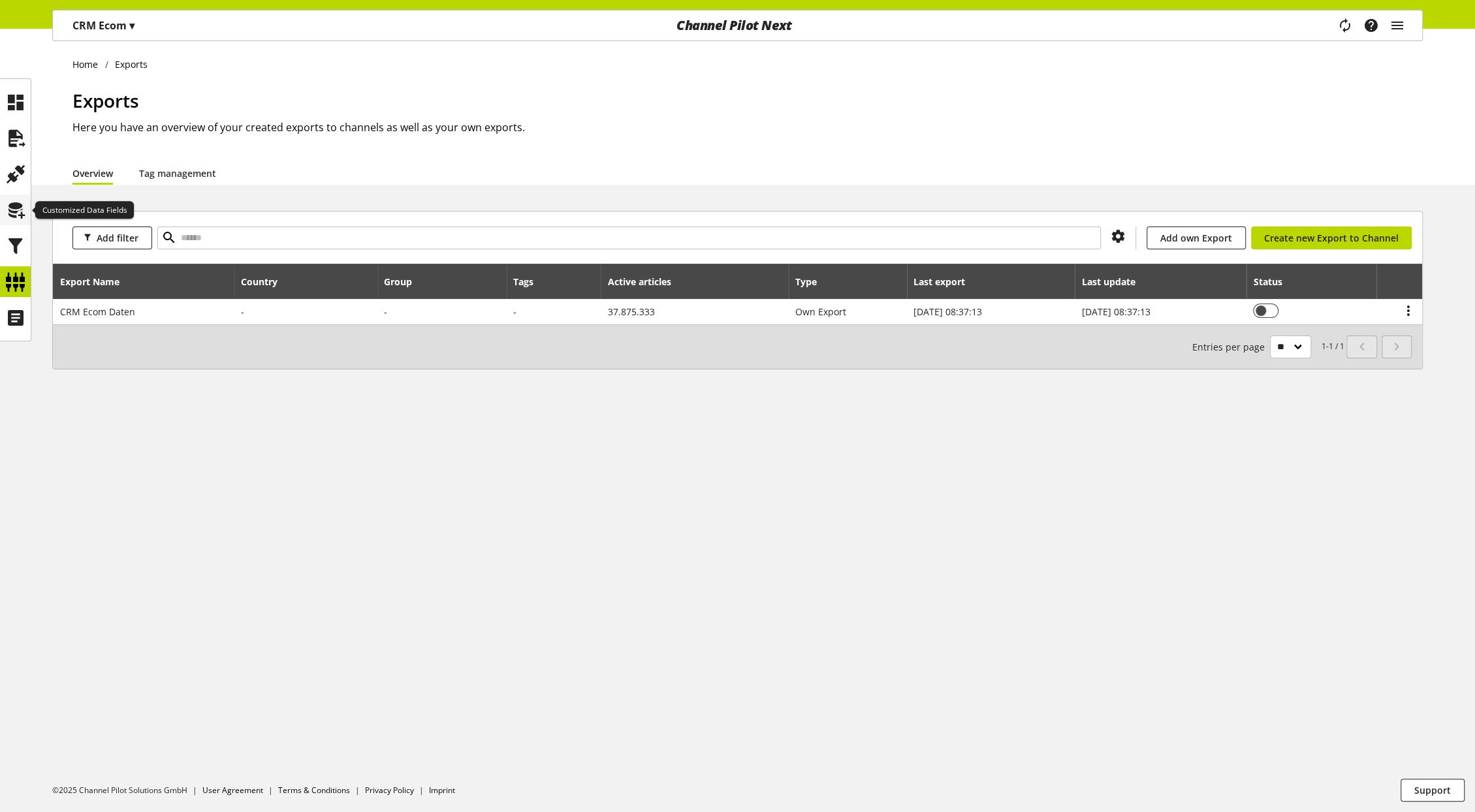
click at [27, 210] on div at bounding box center [15, 210] width 31 height 31
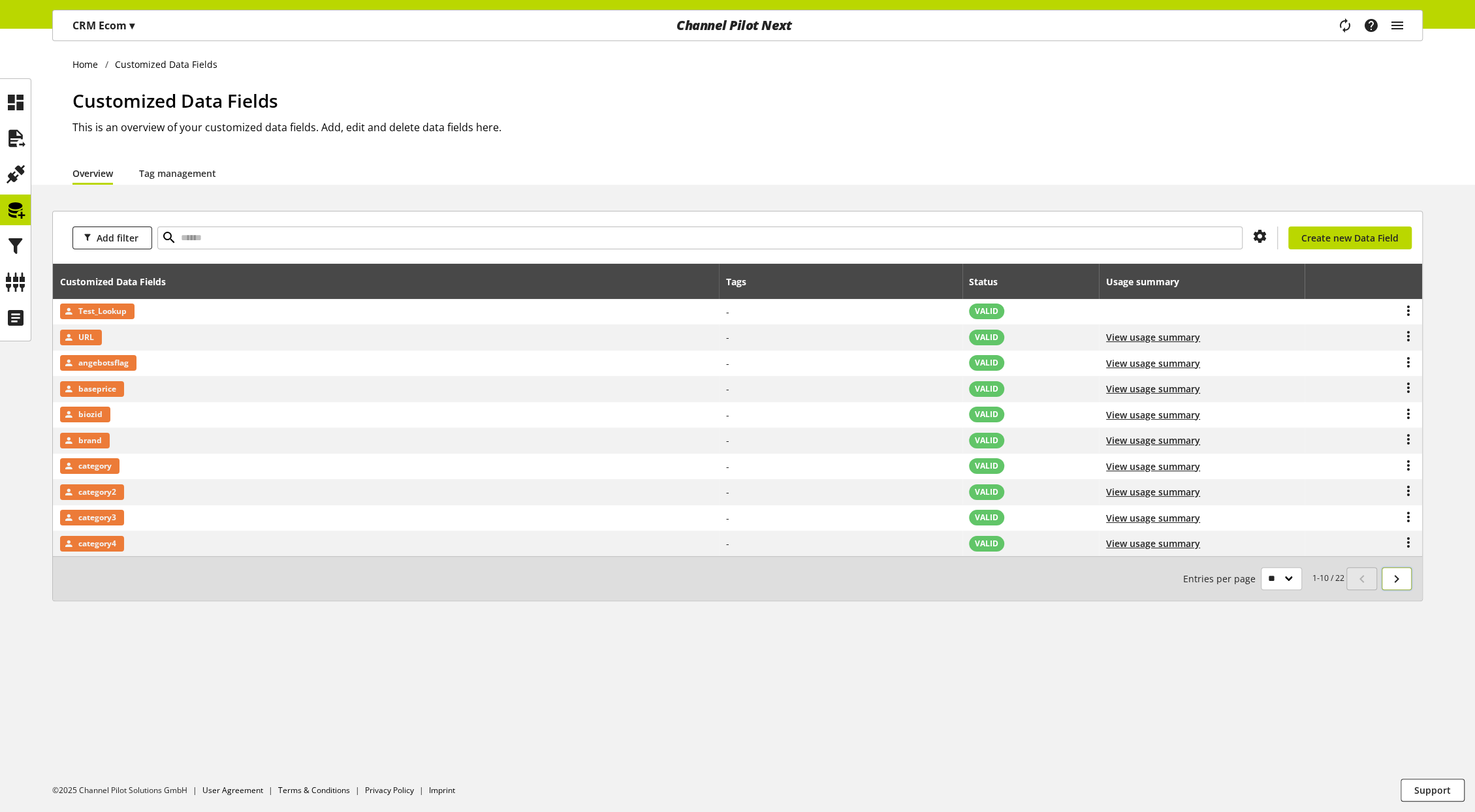
click at [1393, 571] on icon at bounding box center [1397, 578] width 15 height 23
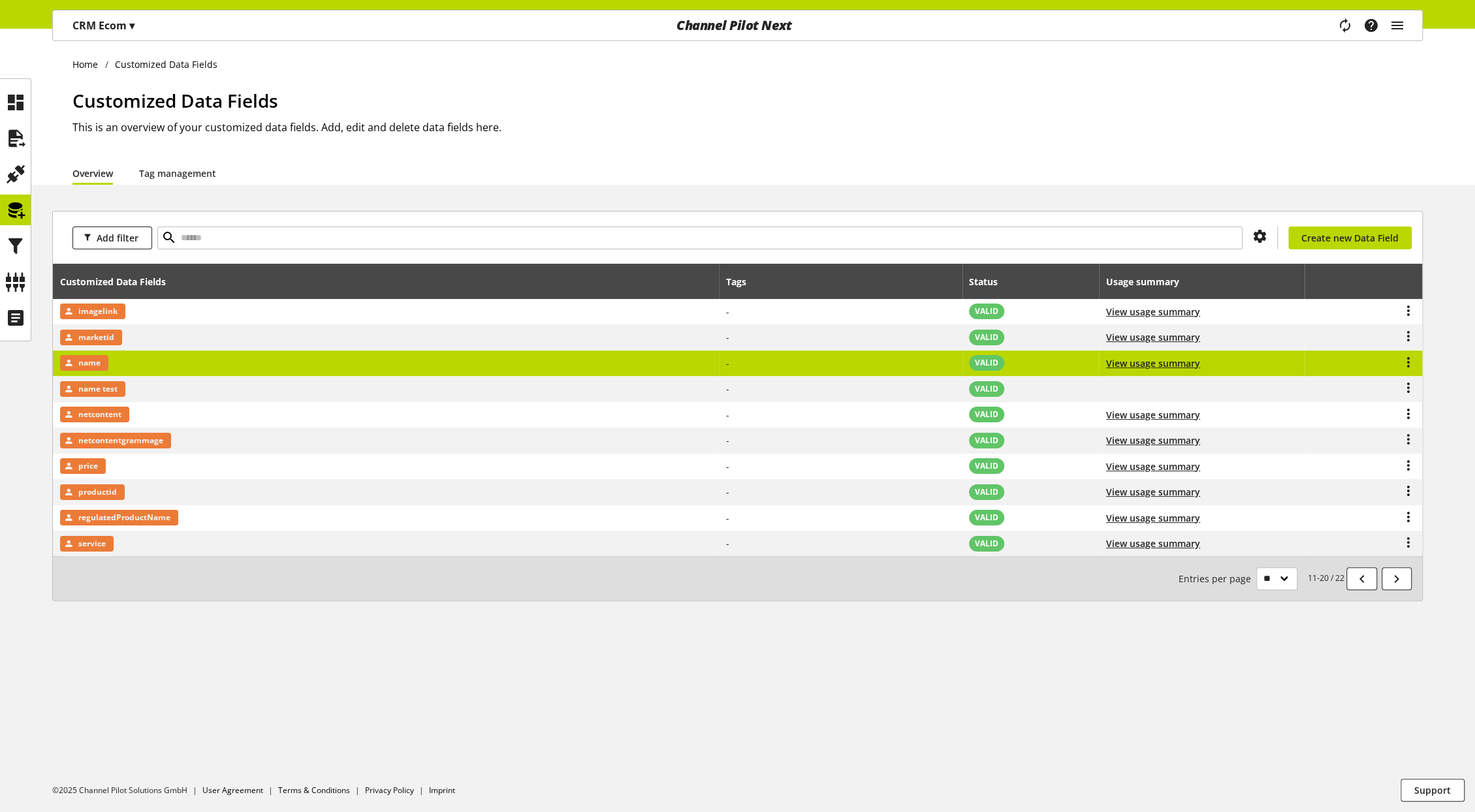
click at [219, 365] on td "name" at bounding box center [386, 364] width 666 height 26
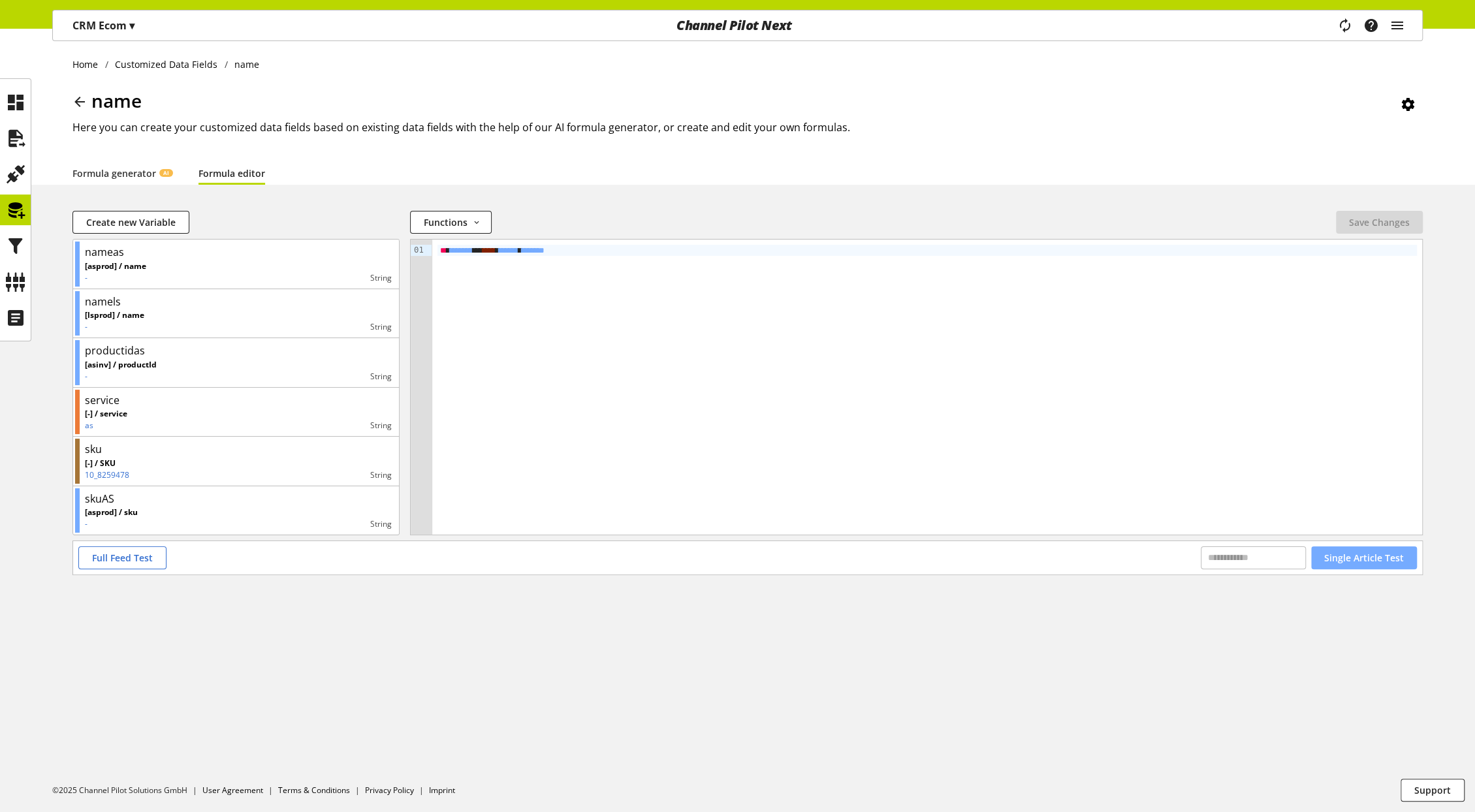
click at [1348, 561] on span "Single Article Test" at bounding box center [1364, 557] width 80 height 14
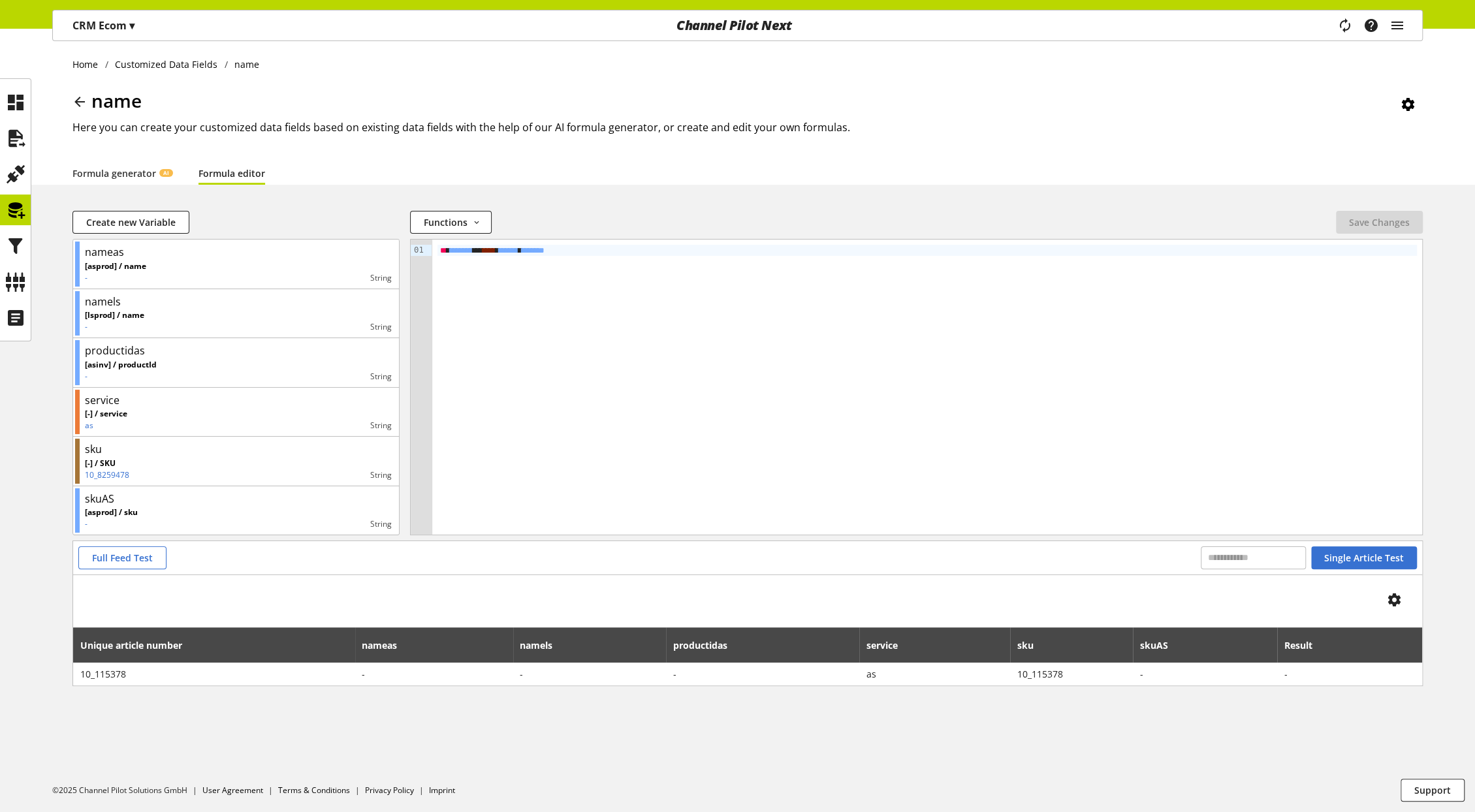
click at [81, 102] on icon at bounding box center [79, 102] width 15 height 23
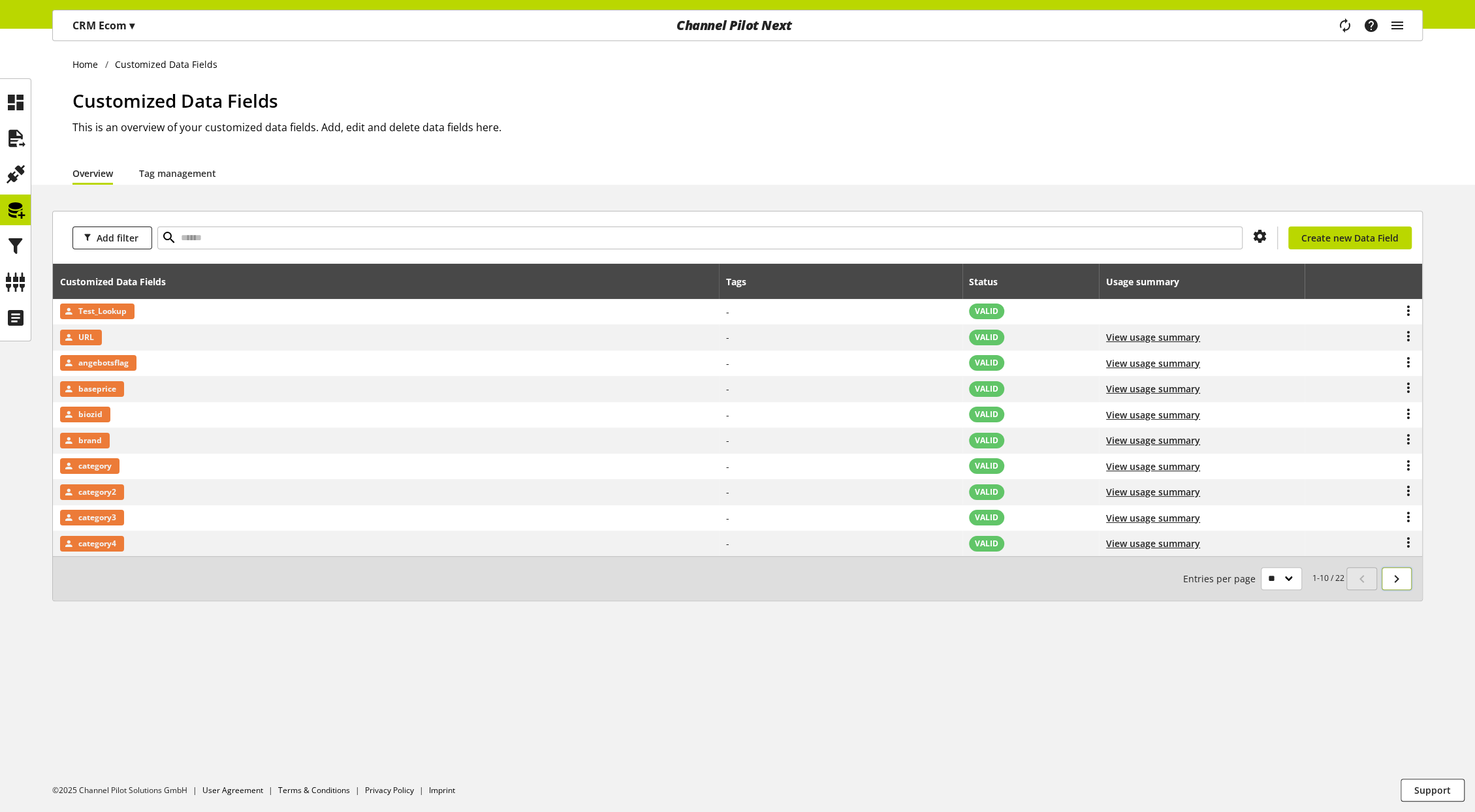
click at [1402, 575] on icon at bounding box center [1397, 578] width 15 height 23
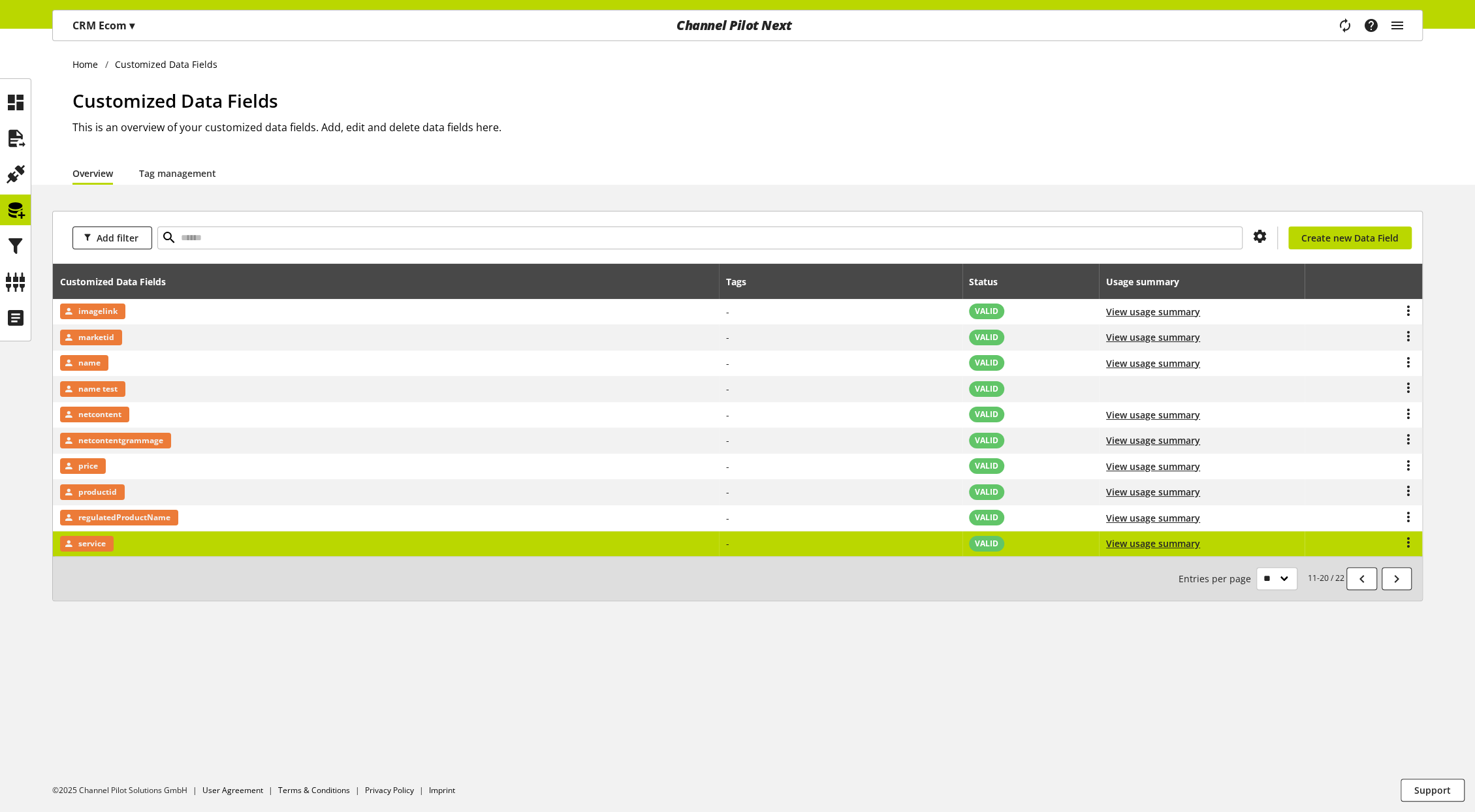
click at [149, 539] on td "service" at bounding box center [386, 544] width 666 height 26
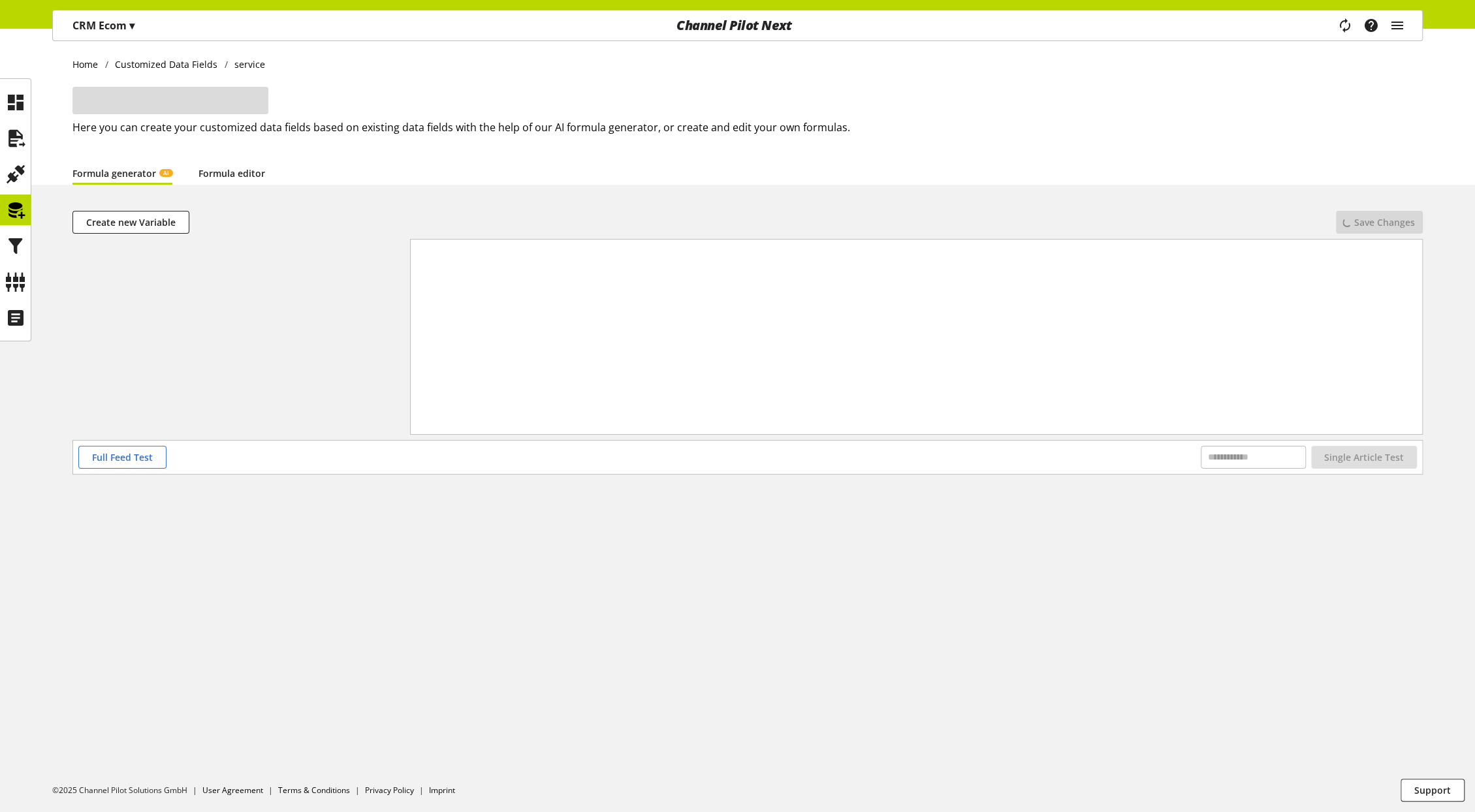
click at [227, 175] on link "Formula editor" at bounding box center [231, 174] width 66 height 14
